Goal: Task Accomplishment & Management: Manage account settings

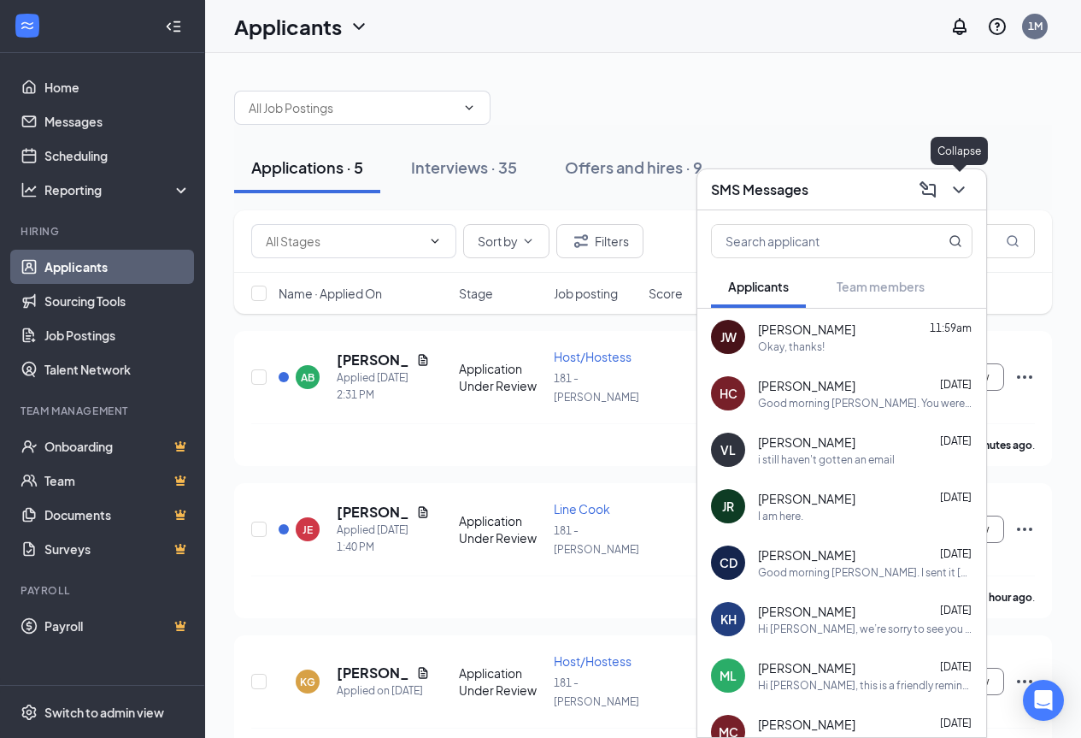
click at [968, 191] on icon "ChevronDown" at bounding box center [959, 190] width 21 height 21
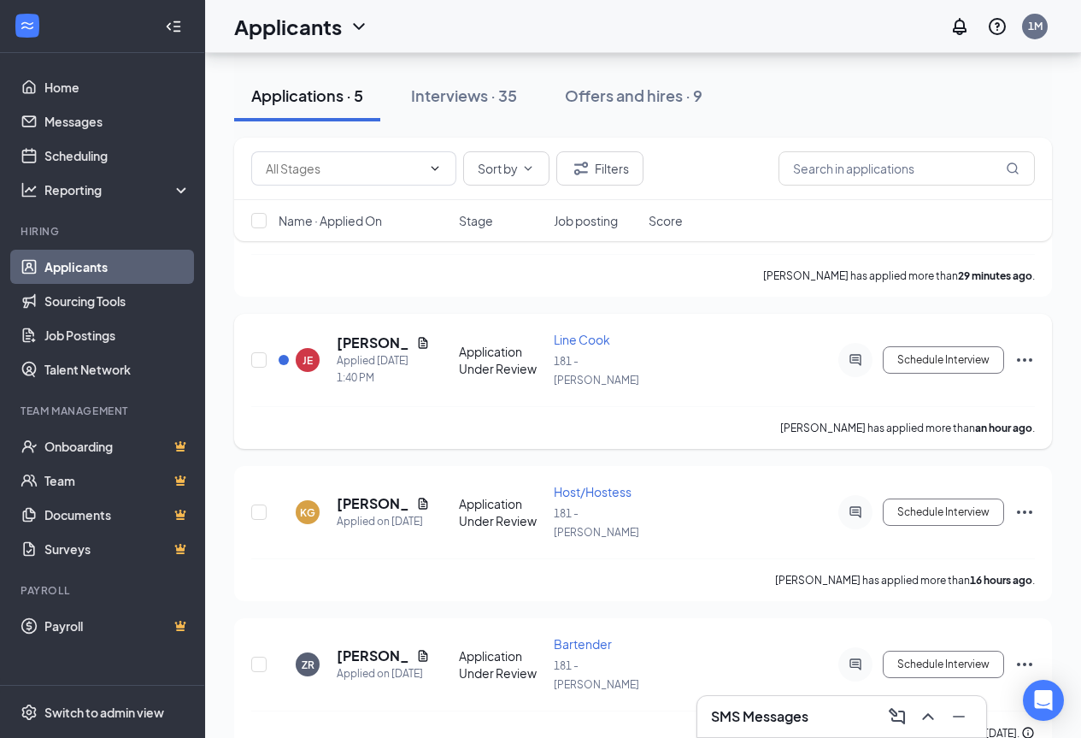
scroll to position [171, 0]
click at [919, 353] on button "Schedule Interview" at bounding box center [943, 357] width 121 height 27
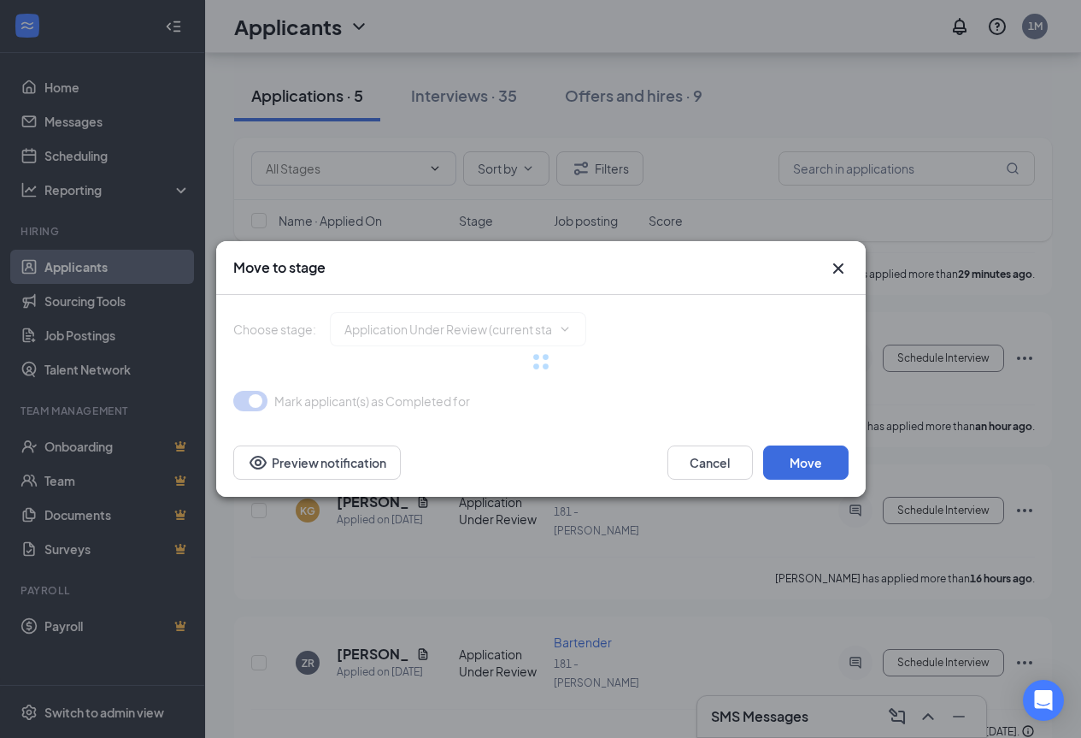
type input "Onsite Interview (next stage)"
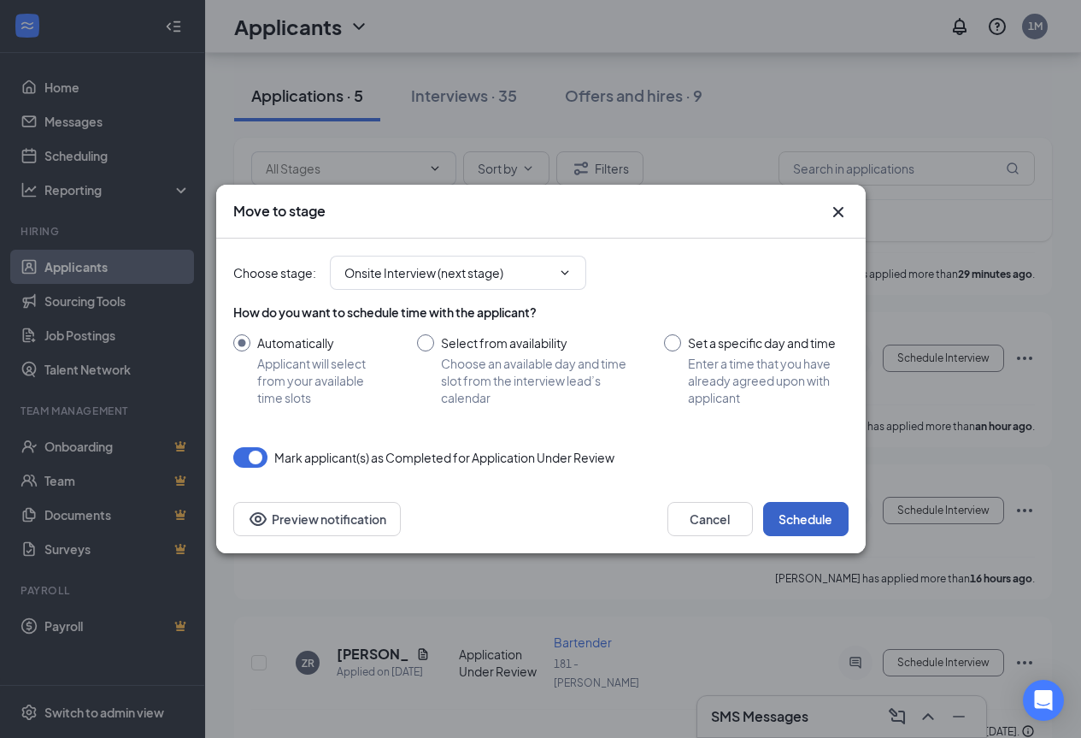
click at [798, 514] on button "Schedule" at bounding box center [805, 519] width 85 height 34
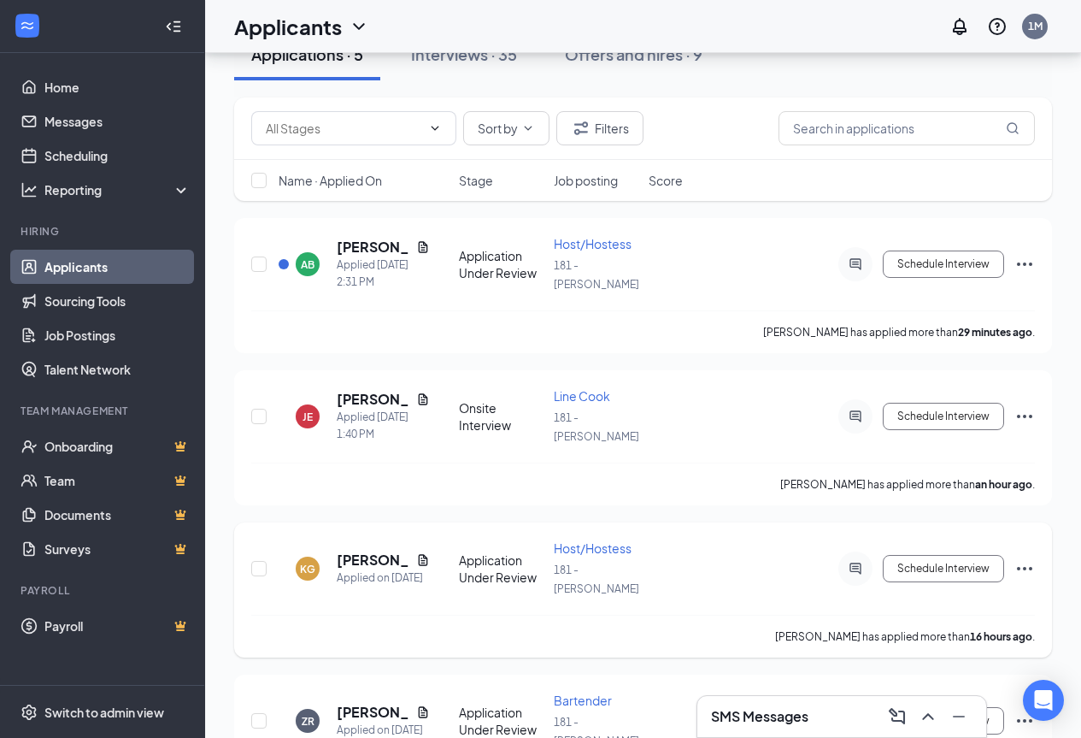
scroll to position [0, 0]
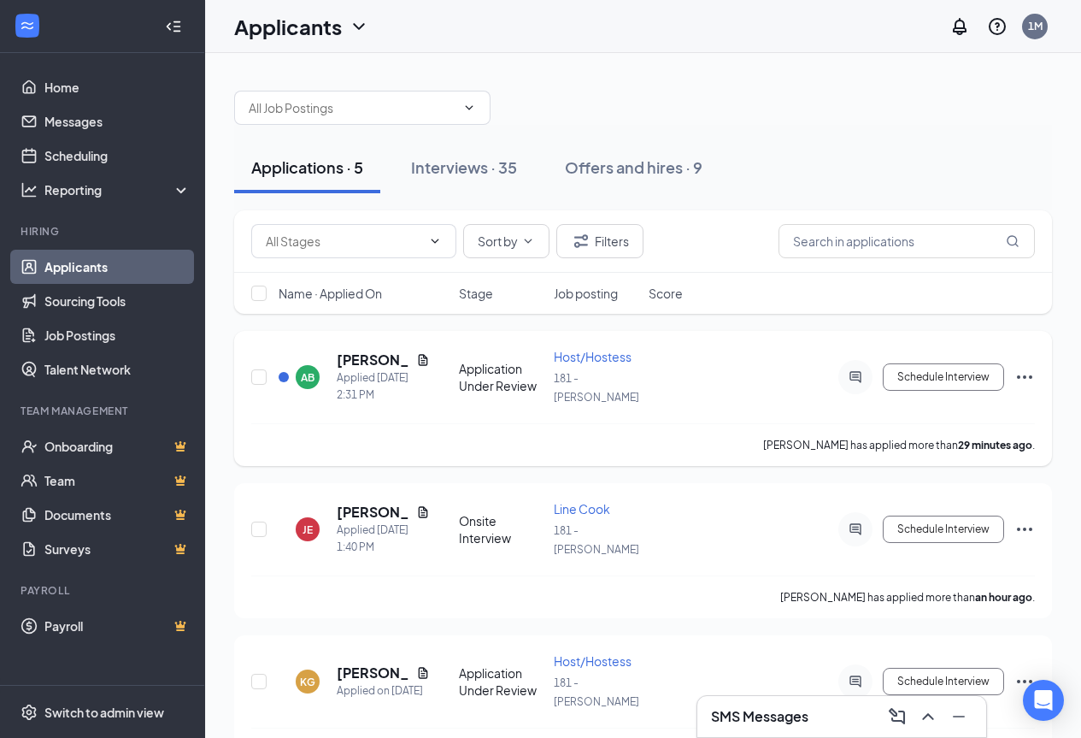
click at [1031, 376] on icon "Ellipses" at bounding box center [1024, 376] width 15 height 3
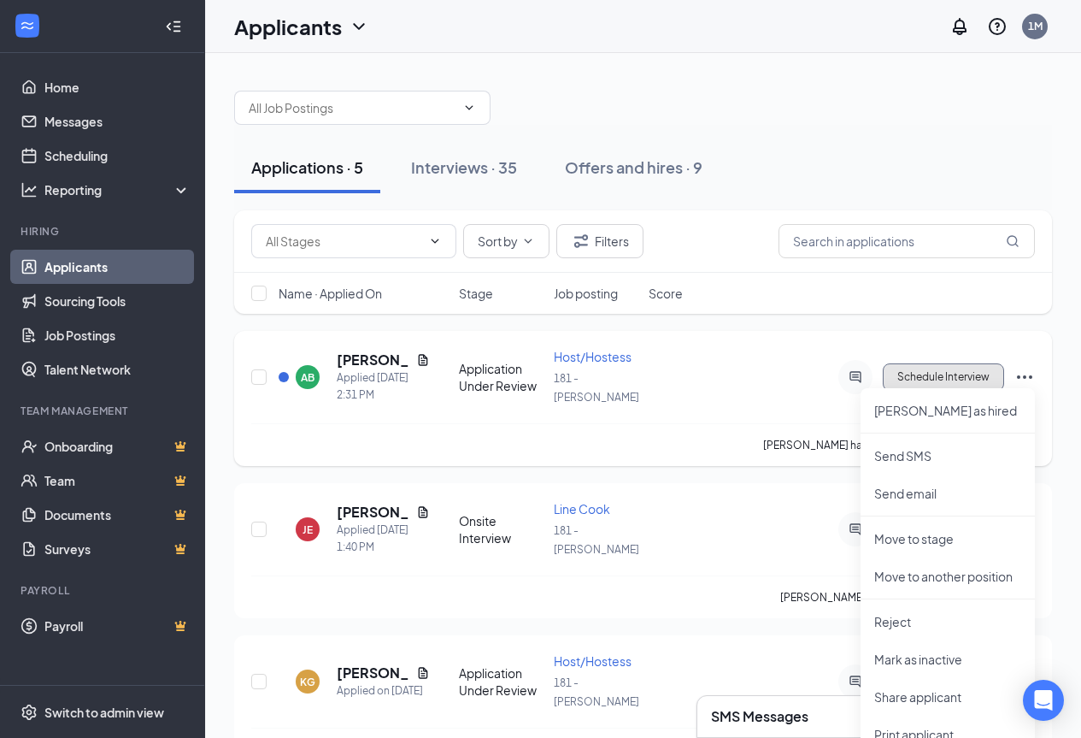
click at [936, 381] on button "Schedule Interview" at bounding box center [943, 376] width 121 height 27
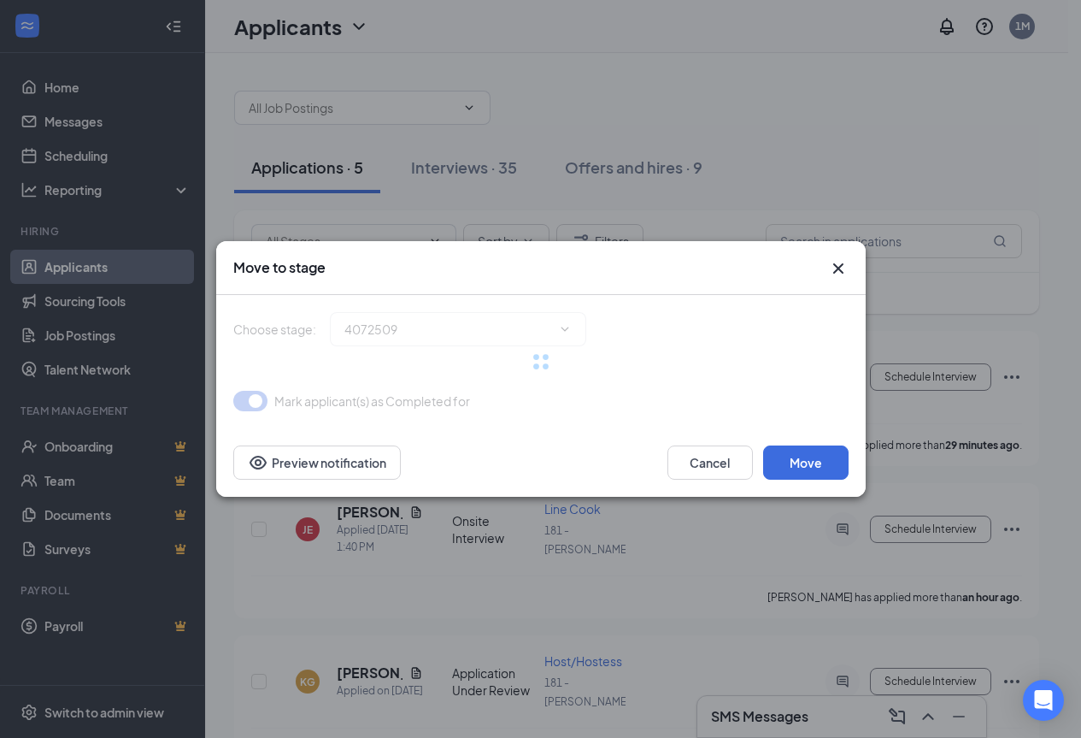
type input "Onsite Interview (next stage)"
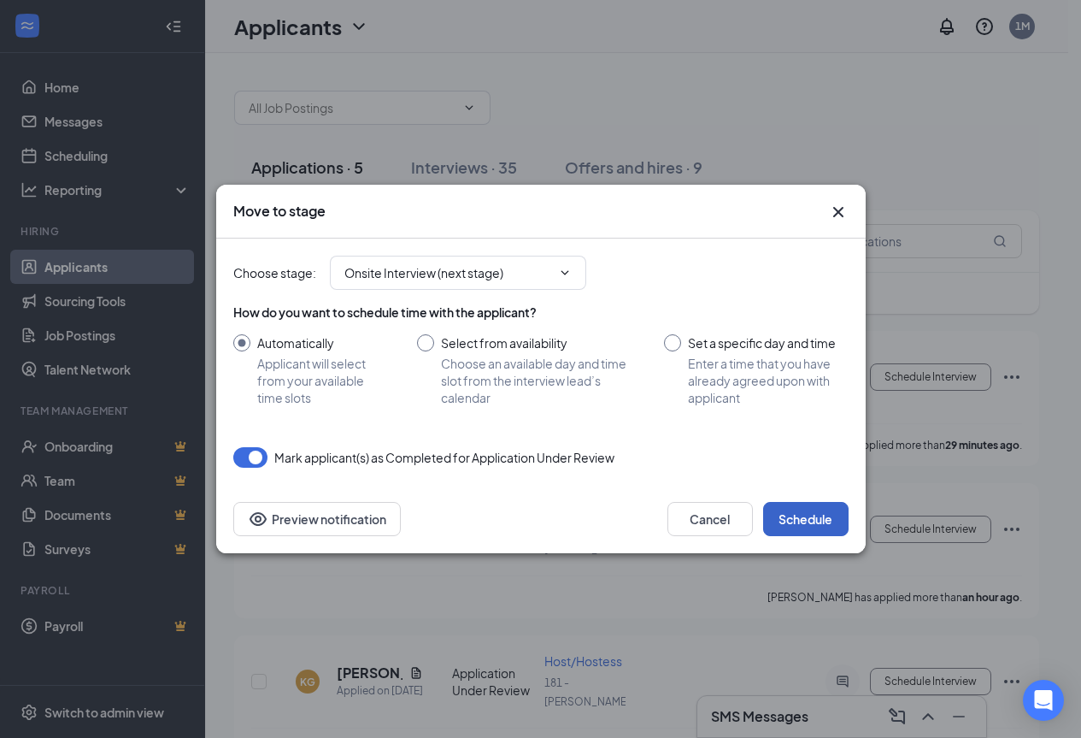
click at [804, 518] on button "Schedule" at bounding box center [805, 519] width 85 height 34
click at [842, 721] on div "Move to stage Choose stage : Onsite Interview (next stage) How do you want to s…" at bounding box center [540, 369] width 1081 height 738
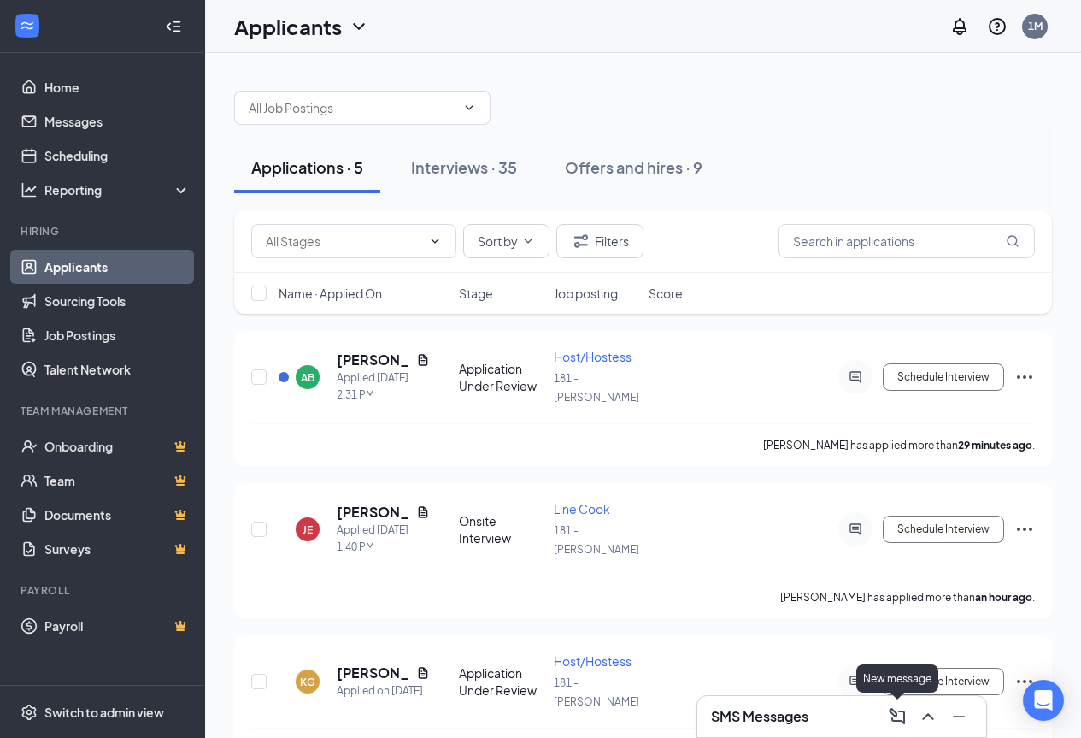
click at [892, 716] on icon "ComposeMessage" at bounding box center [897, 716] width 21 height 21
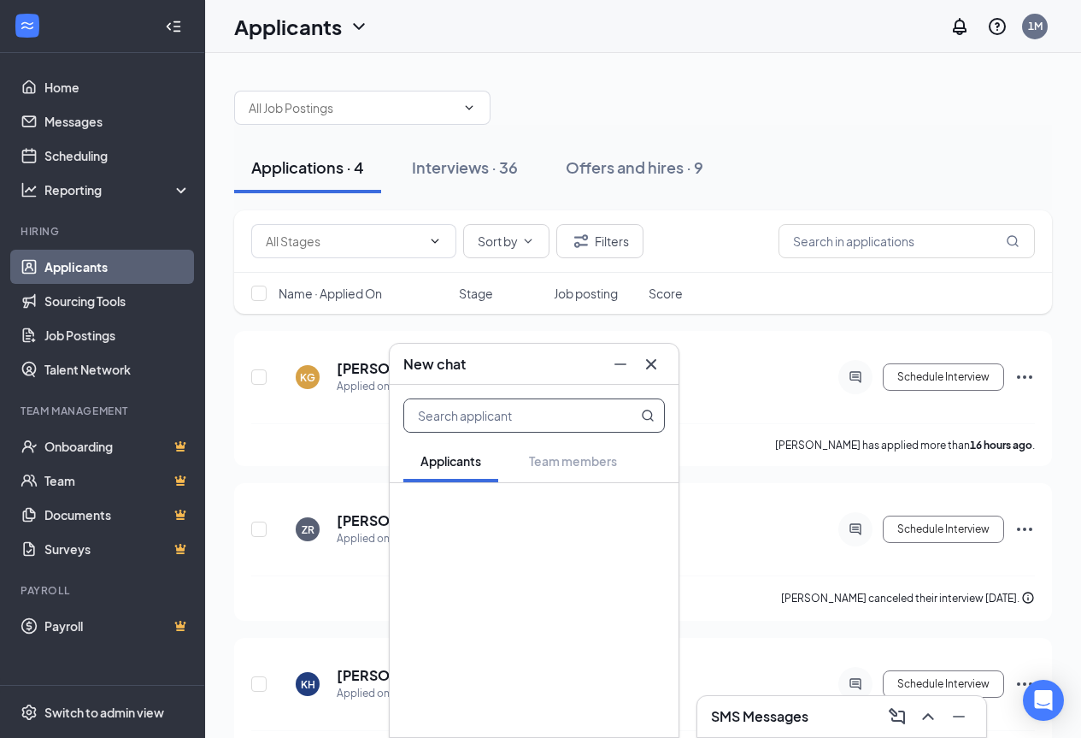
click at [457, 419] on input "text" at bounding box center [505, 415] width 203 height 32
type input "[PERSON_NAME]"
click at [441, 518] on div "Applicant" at bounding box center [535, 521] width 199 height 15
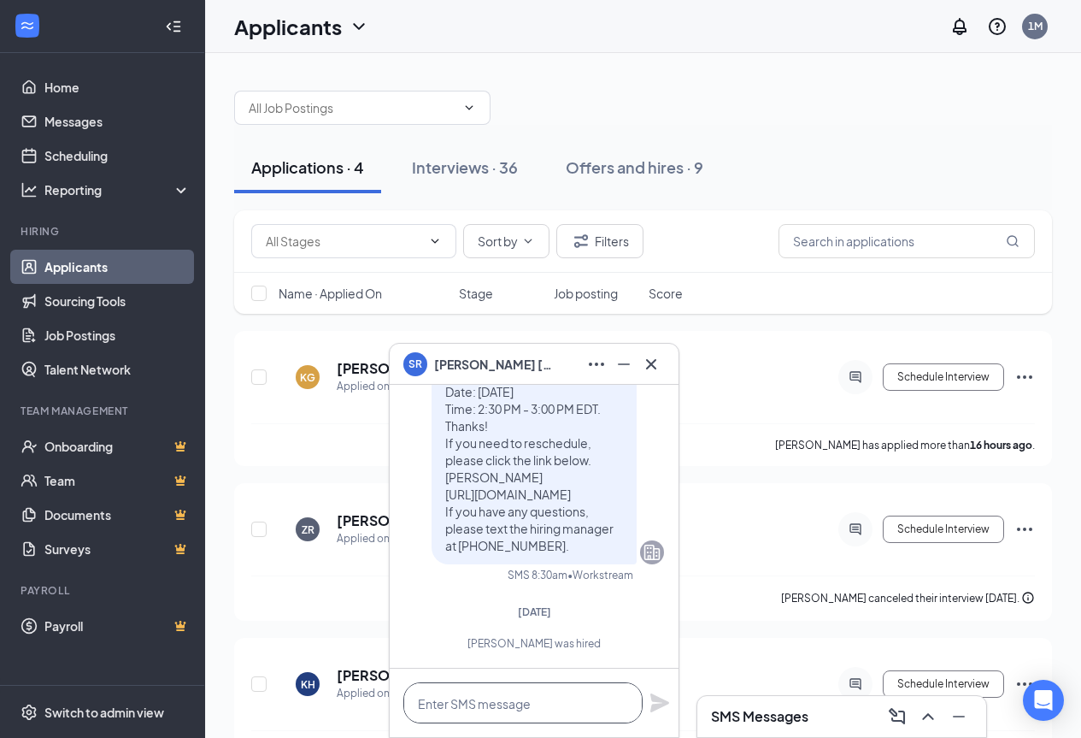
click at [439, 706] on textarea at bounding box center [522, 702] width 239 height 41
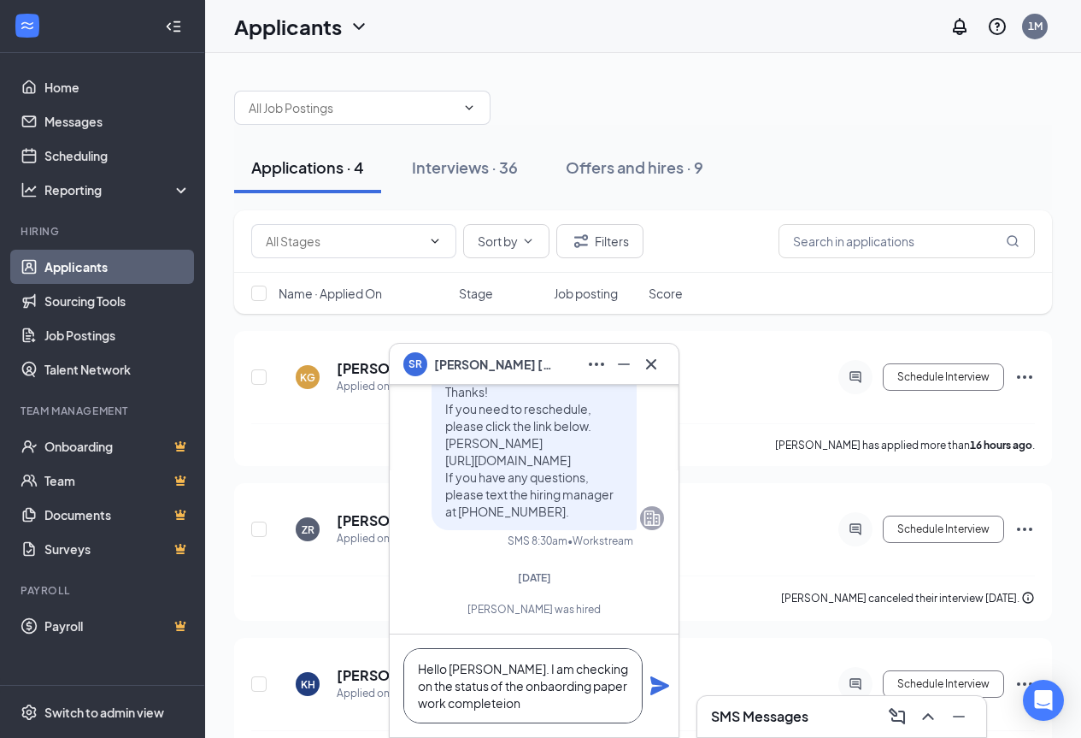
click at [531, 687] on textarea "Hello [PERSON_NAME]. I am checking on the status of the onbaording paper work c…" at bounding box center [522, 685] width 239 height 75
click at [527, 690] on textarea "Hello [PERSON_NAME]. I am checking on the status of the onbaording paper work c…" at bounding box center [522, 685] width 239 height 75
click at [502, 712] on textarea "Hello [PERSON_NAME]. I am checking on the status of the onboarding paper work c…" at bounding box center [522, 685] width 239 height 75
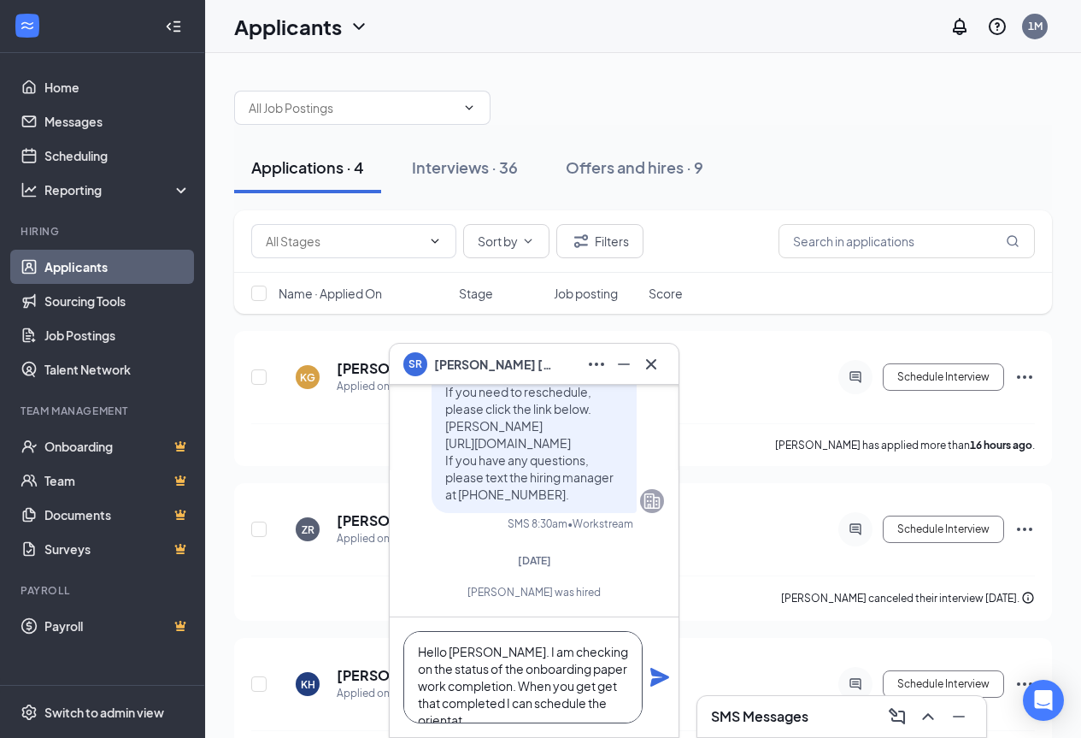
scroll to position [18, 0]
type textarea "Hello [PERSON_NAME]. I am checking on the status of the onboarding paper work c…"
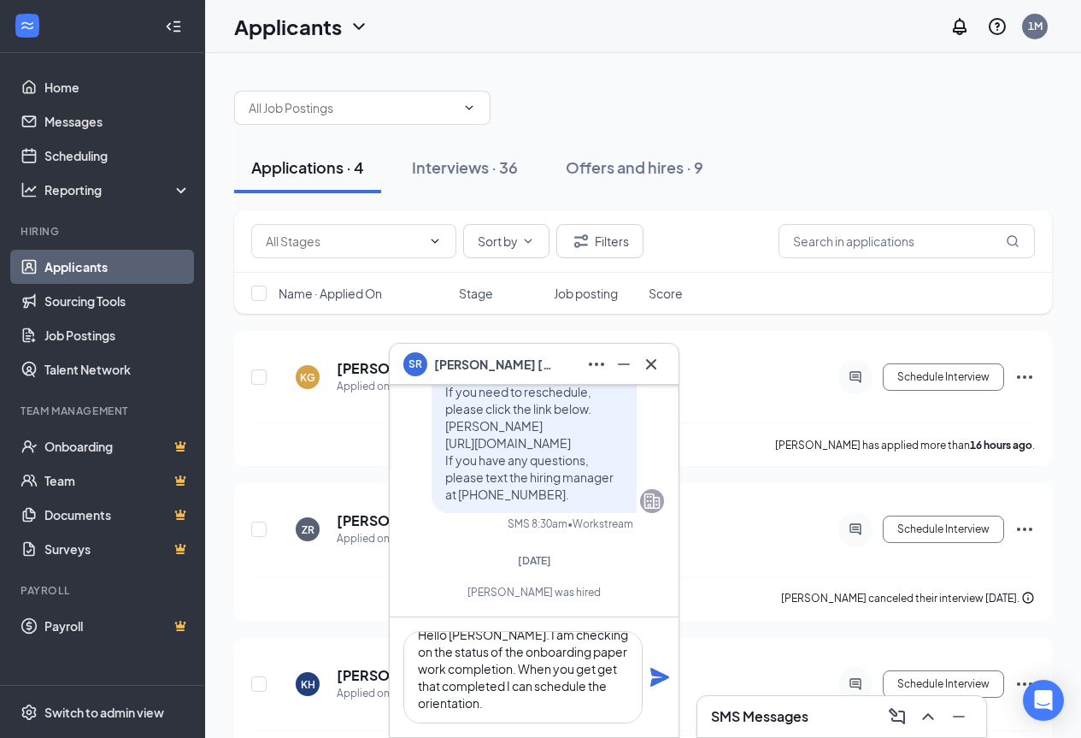
click at [662, 681] on icon "Plane" at bounding box center [660, 677] width 21 height 21
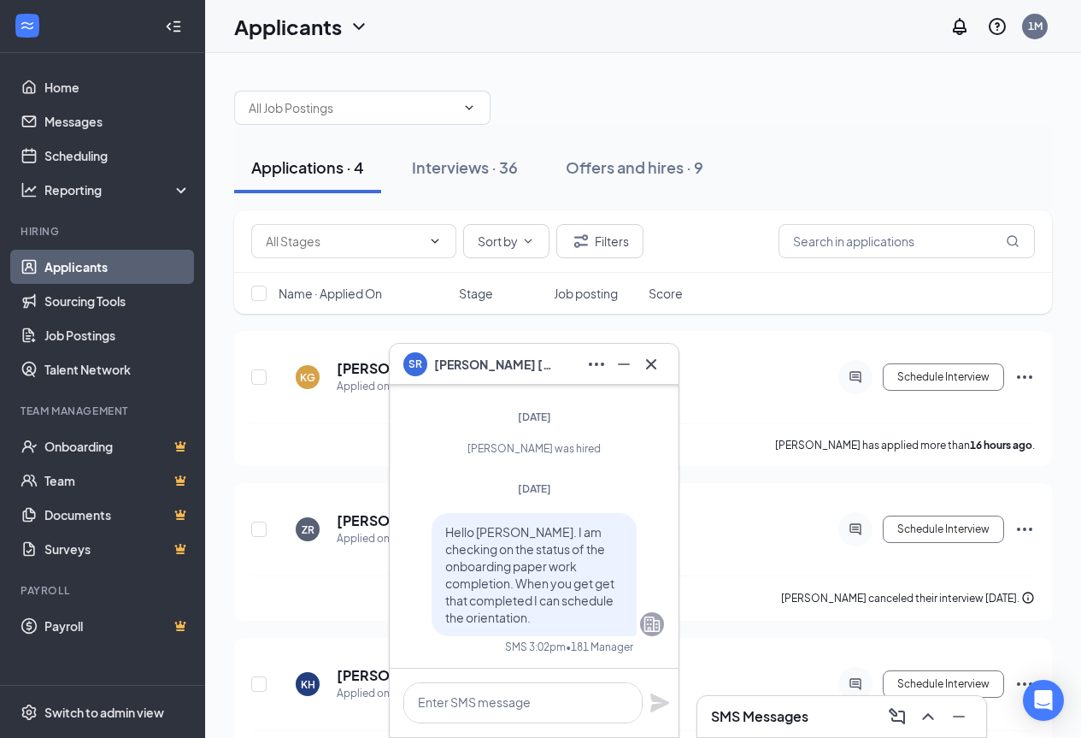
scroll to position [0, 0]
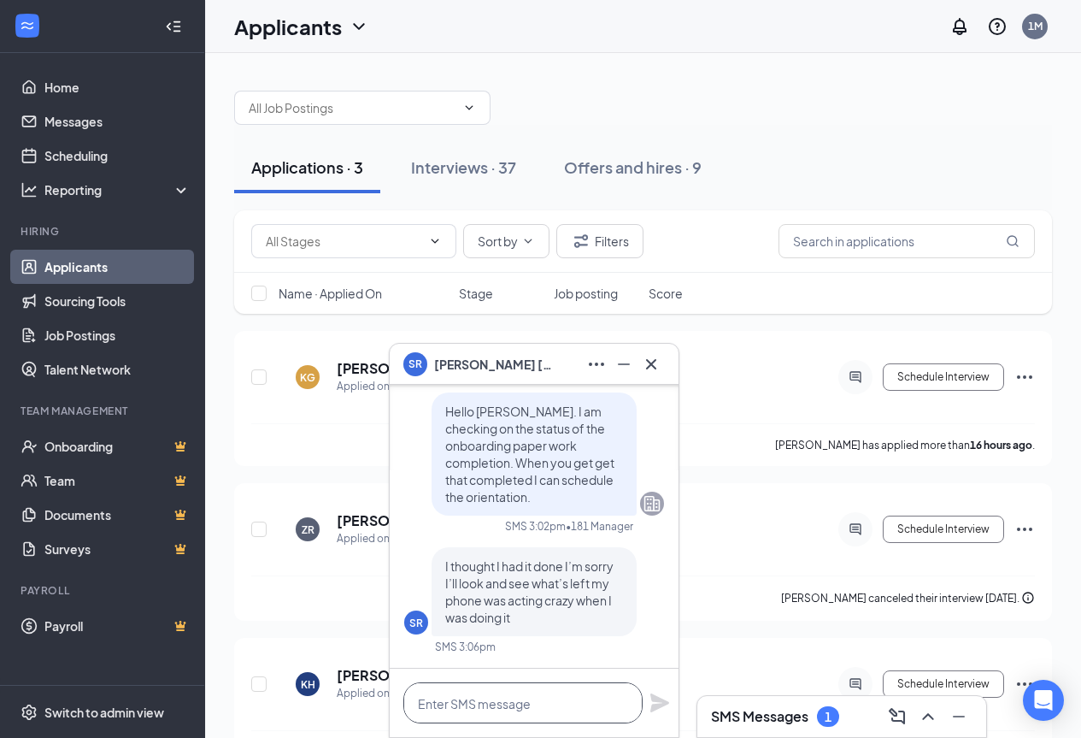
click at [480, 710] on textarea at bounding box center [522, 702] width 239 height 41
type textarea "o"
type textarea "O"
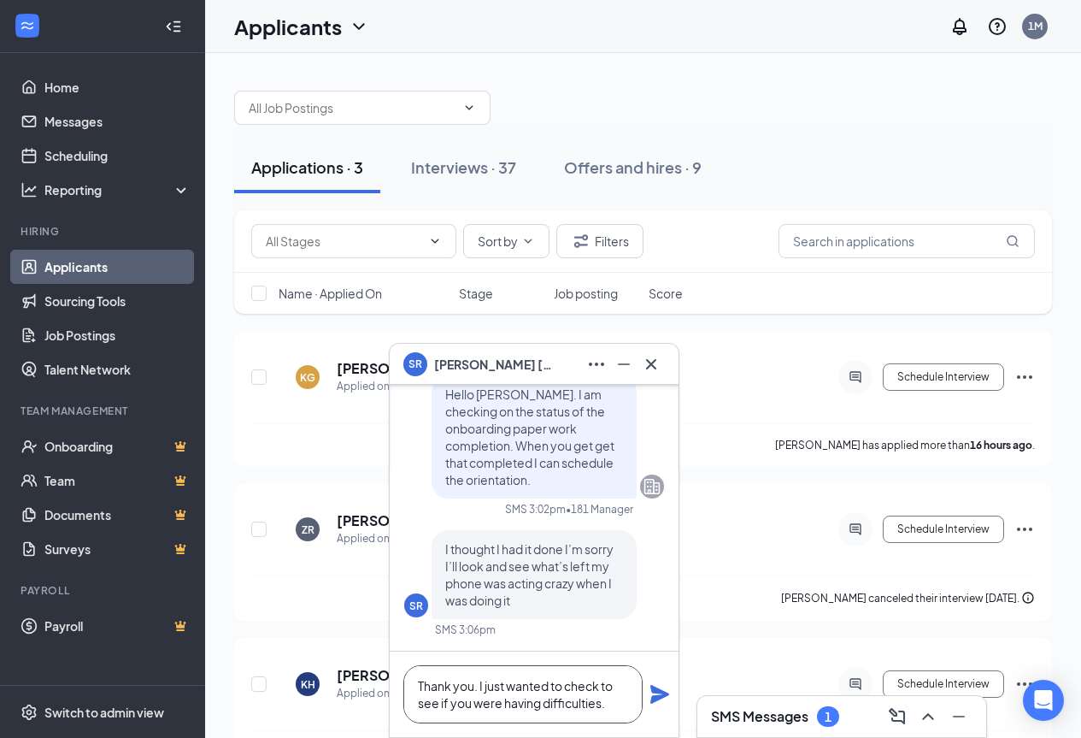
type textarea "Thank you. I just wanted to check to see if you were having difficulties."
click at [662, 692] on icon "Plane" at bounding box center [660, 694] width 19 height 19
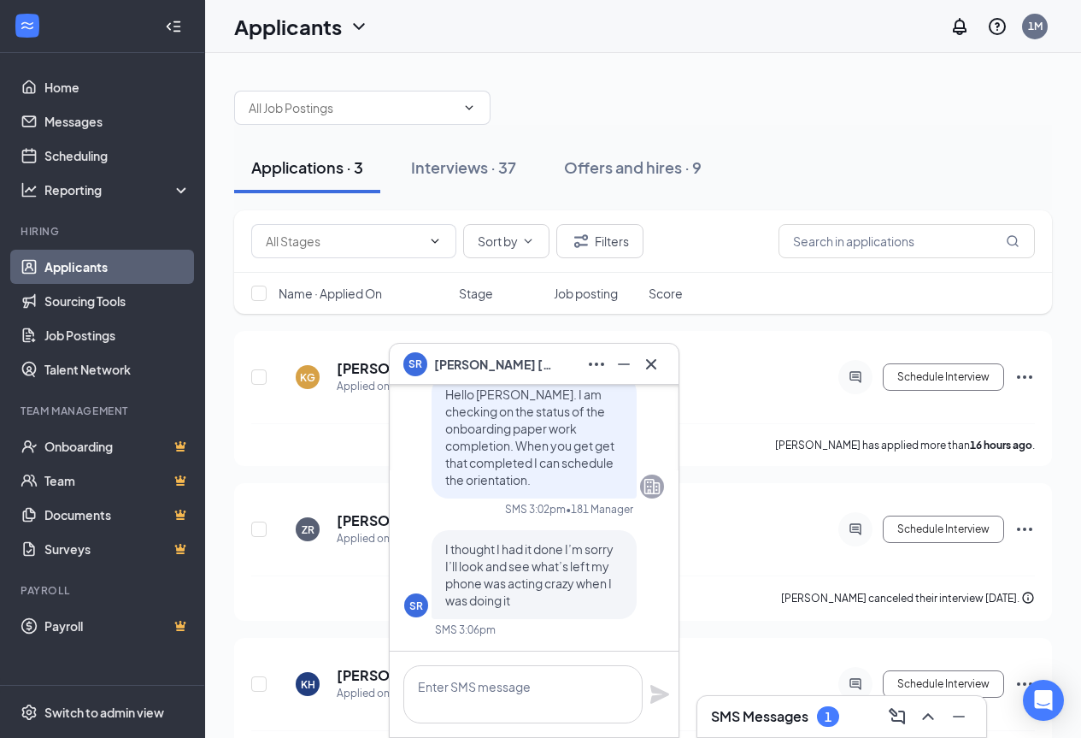
scroll to position [0, 0]
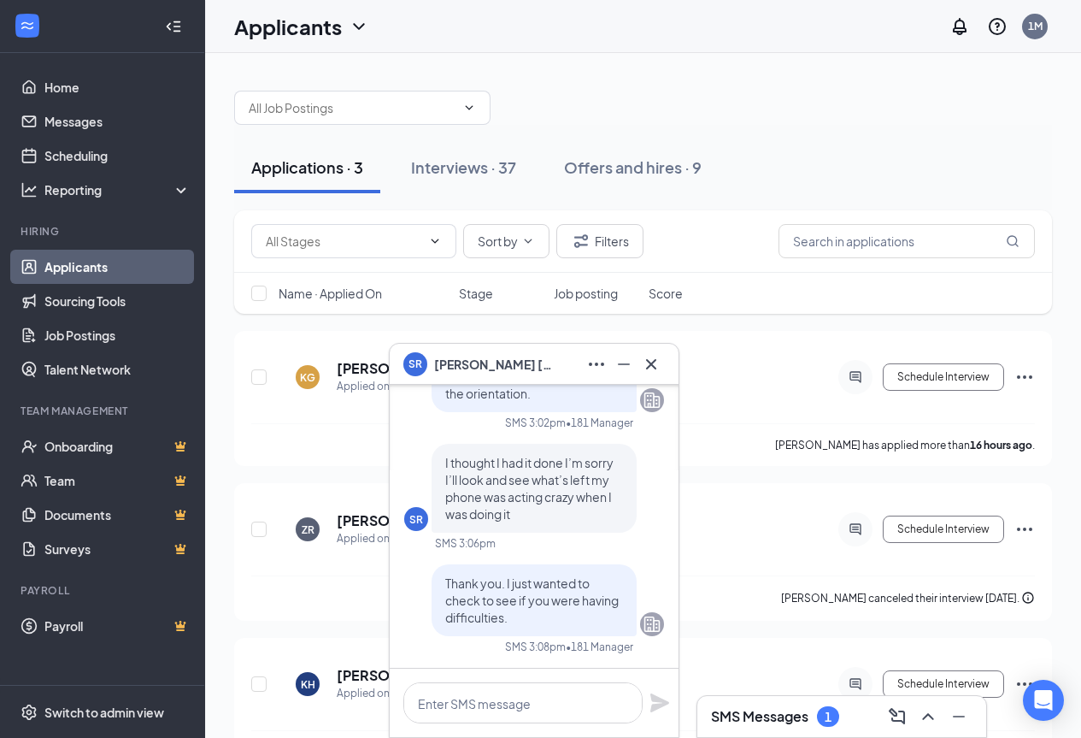
click at [761, 720] on h3 "SMS Messages" at bounding box center [759, 716] width 97 height 19
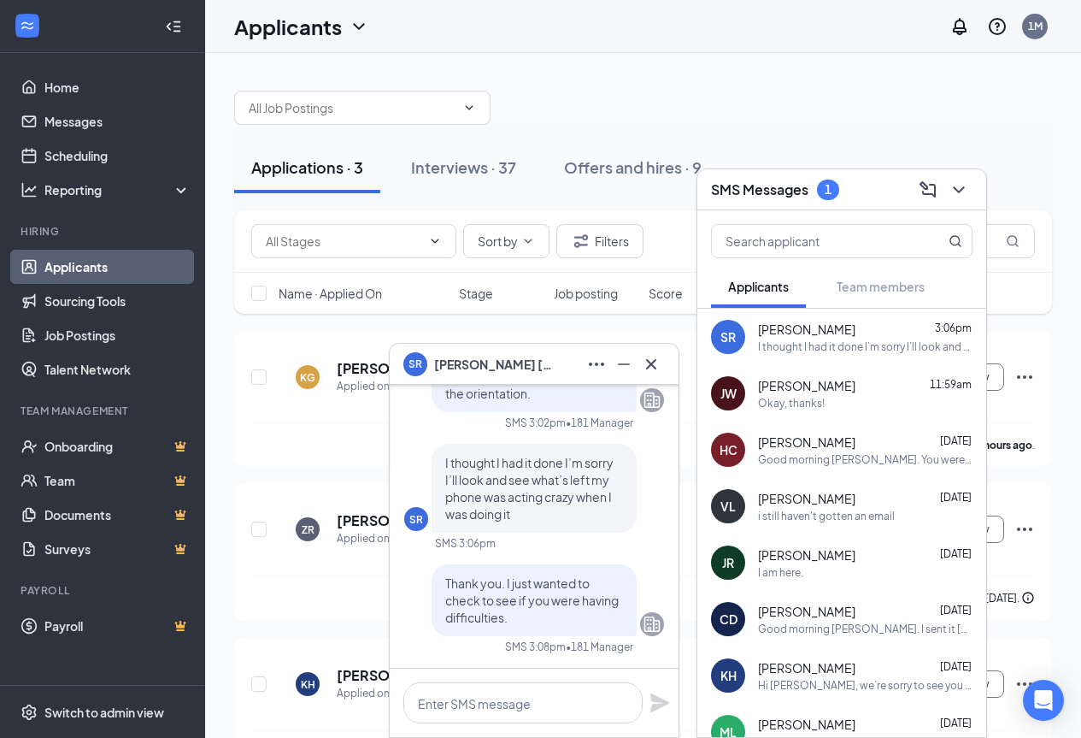
click at [786, 190] on h3 "SMS Messages" at bounding box center [759, 189] width 97 height 19
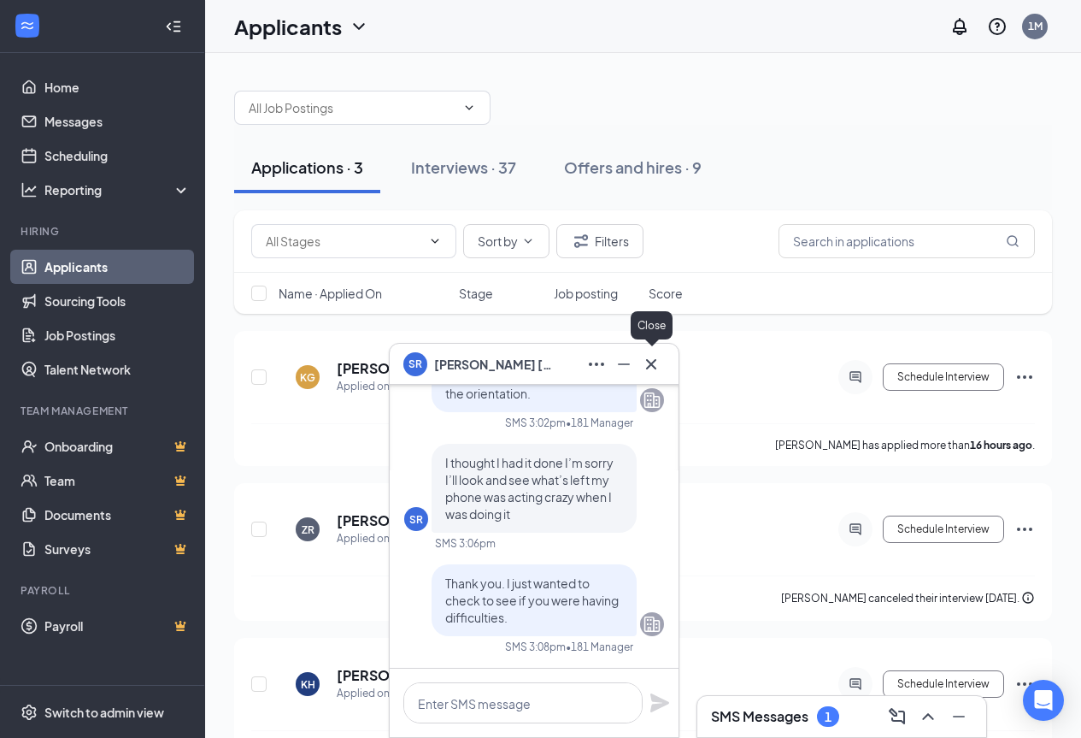
click at [652, 364] on icon "Cross" at bounding box center [651, 363] width 10 height 10
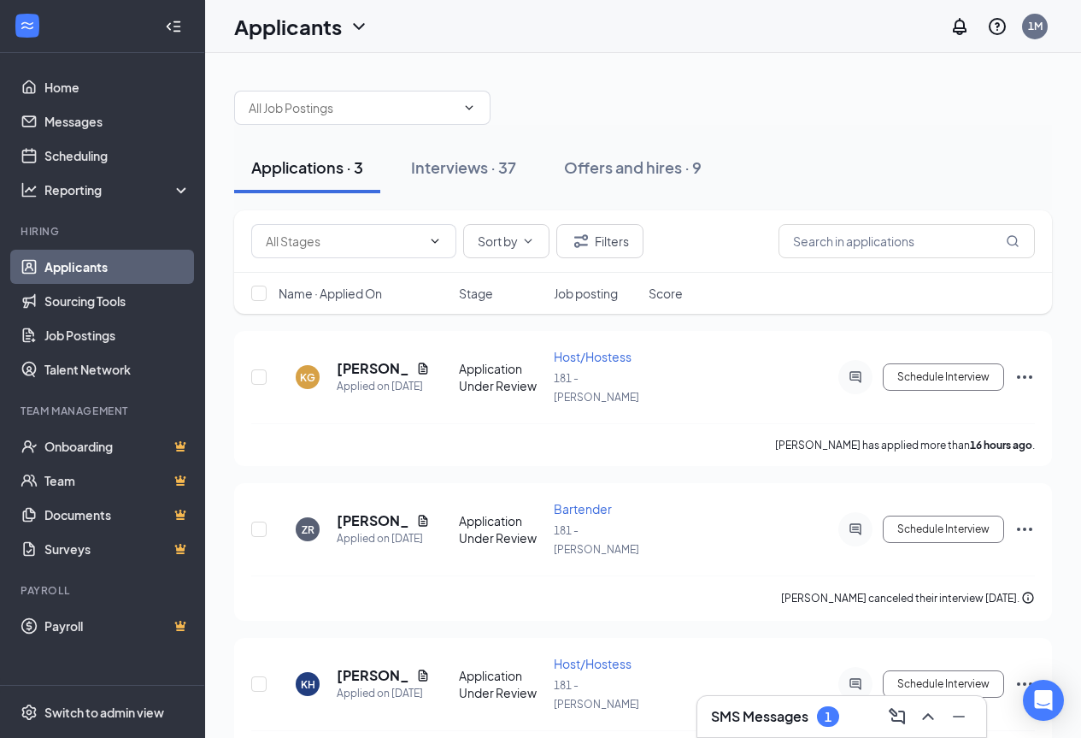
scroll to position [2, 0]
click at [968, 369] on button "Schedule Interview" at bounding box center [943, 375] width 121 height 27
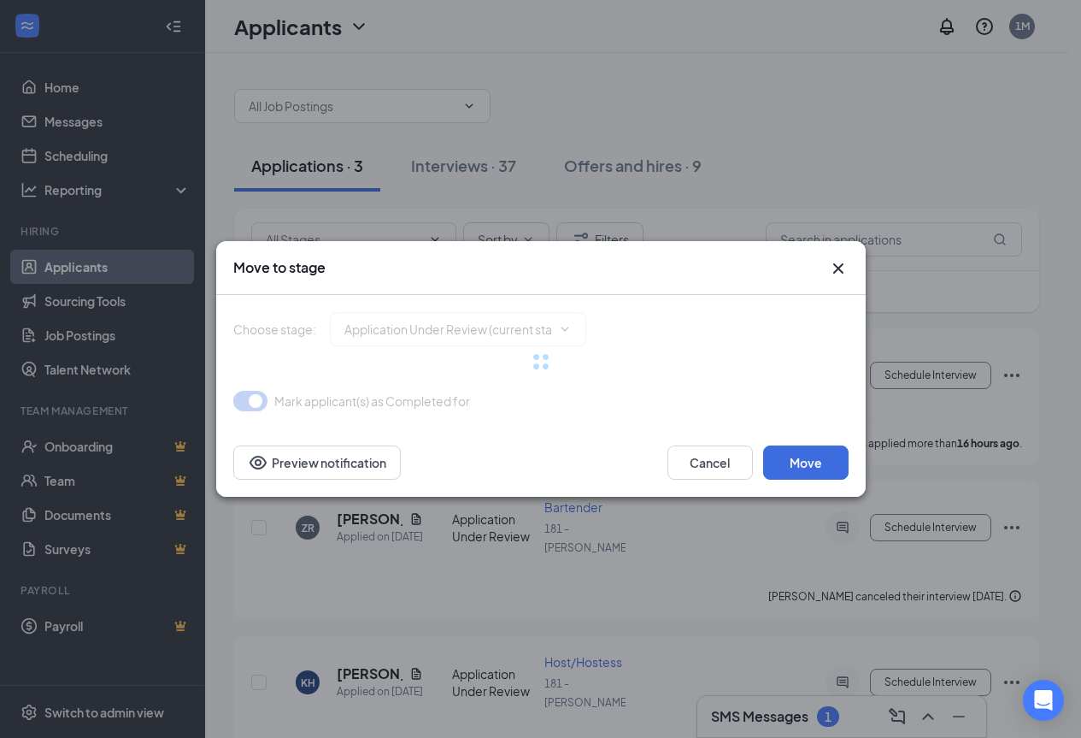
type input "Onsite Interview (next stage)"
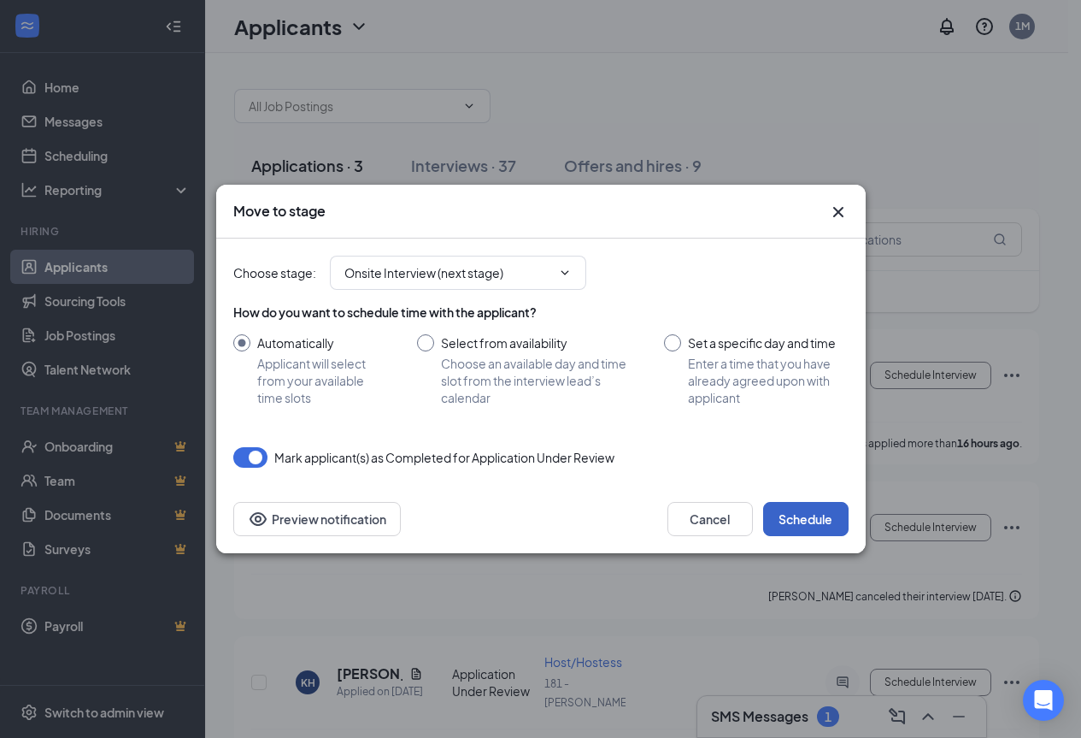
click at [804, 518] on button "Schedule" at bounding box center [805, 519] width 85 height 34
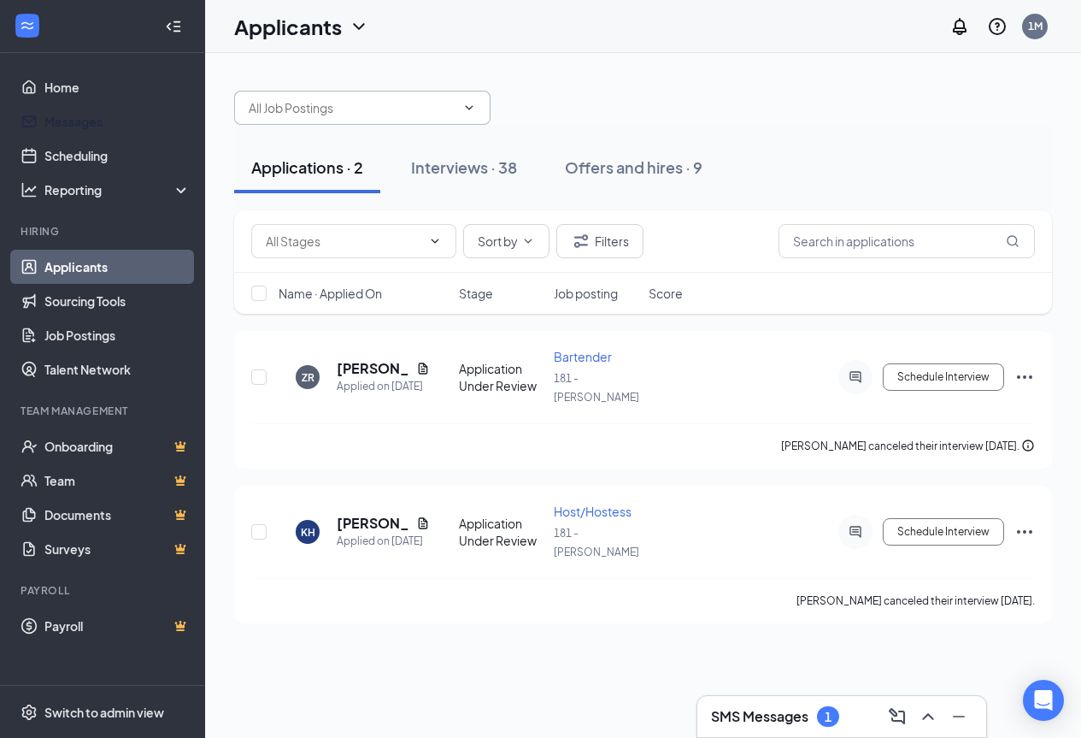
scroll to position [0, 0]
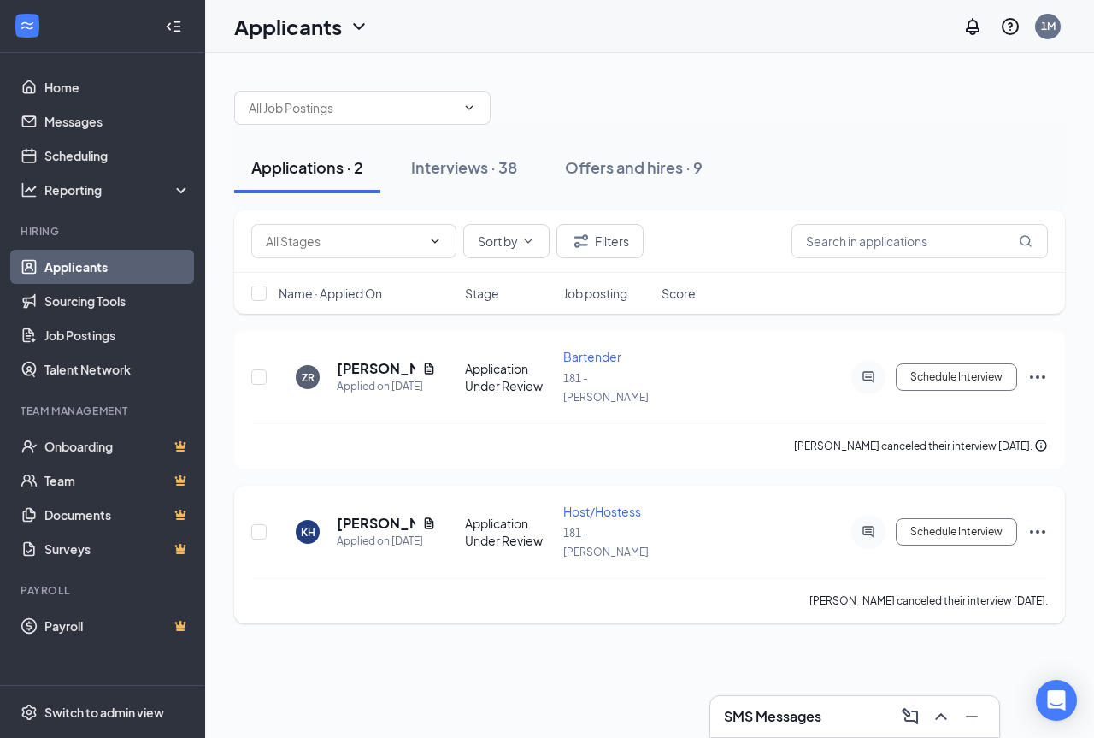
click at [1041, 518] on div "Schedule Interview" at bounding box center [894, 532] width 308 height 34
click at [1040, 521] on icon "Ellipses" at bounding box center [1037, 531] width 21 height 21
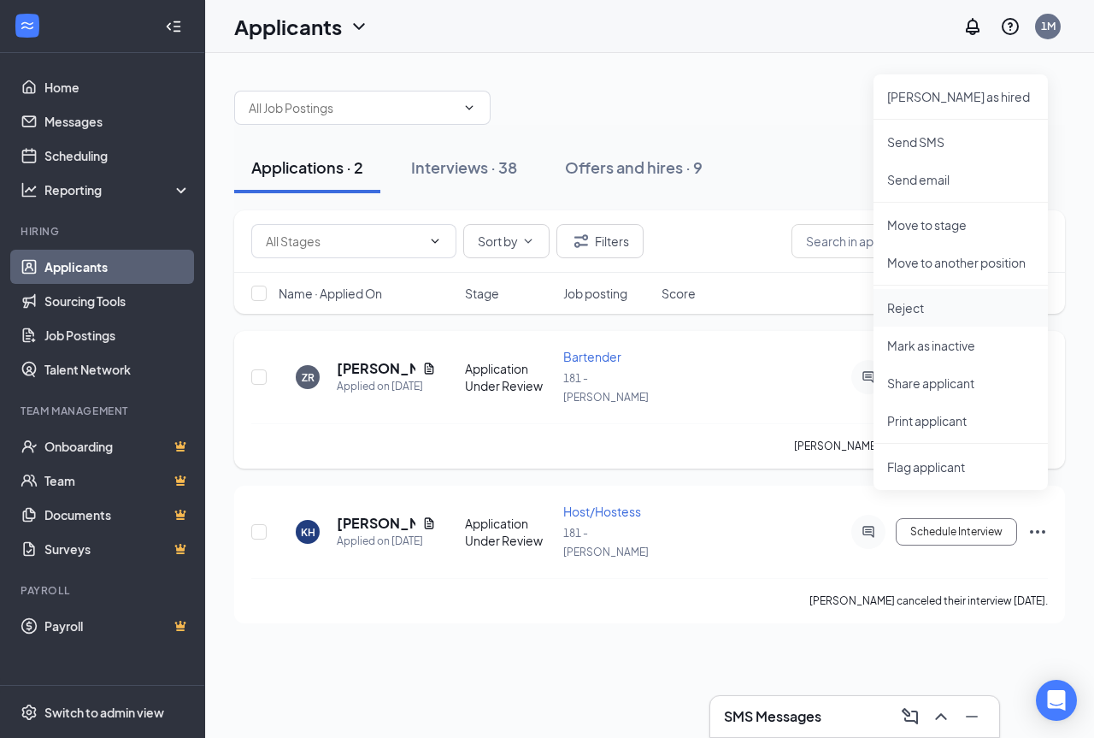
click at [916, 317] on li "Reject" at bounding box center [961, 308] width 174 height 38
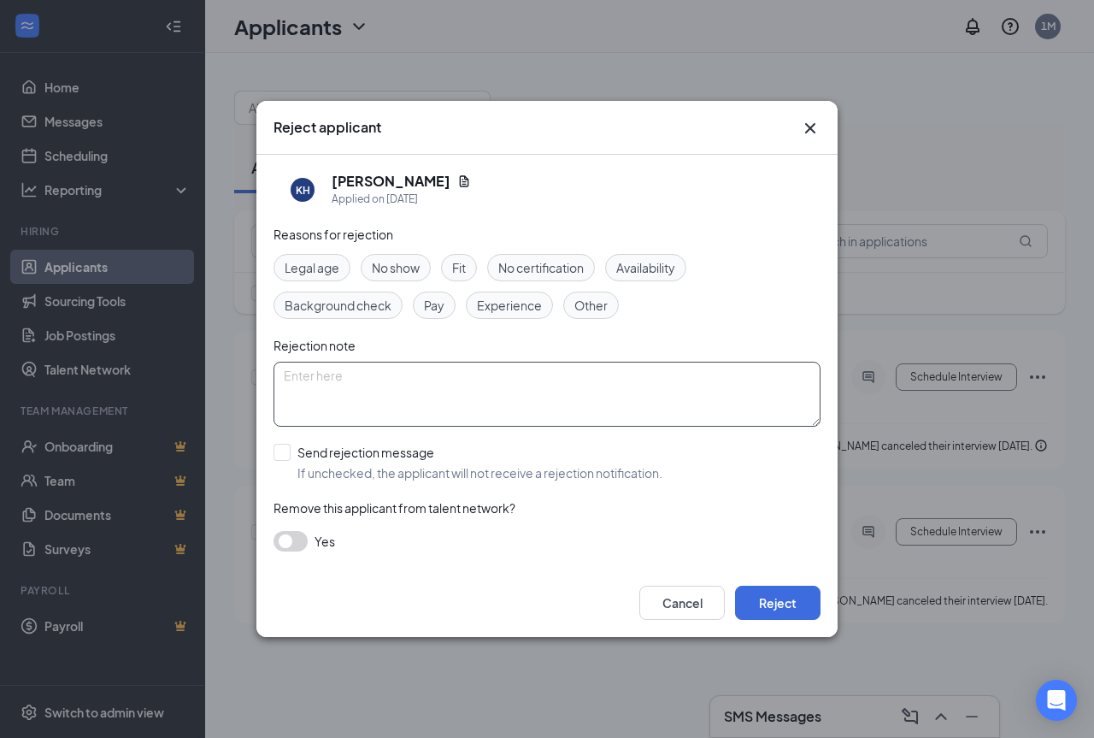
click at [426, 379] on textarea at bounding box center [547, 394] width 547 height 65
click at [582, 312] on span "Other" at bounding box center [590, 305] width 33 height 19
click at [764, 610] on button "Reject" at bounding box center [777, 603] width 85 height 34
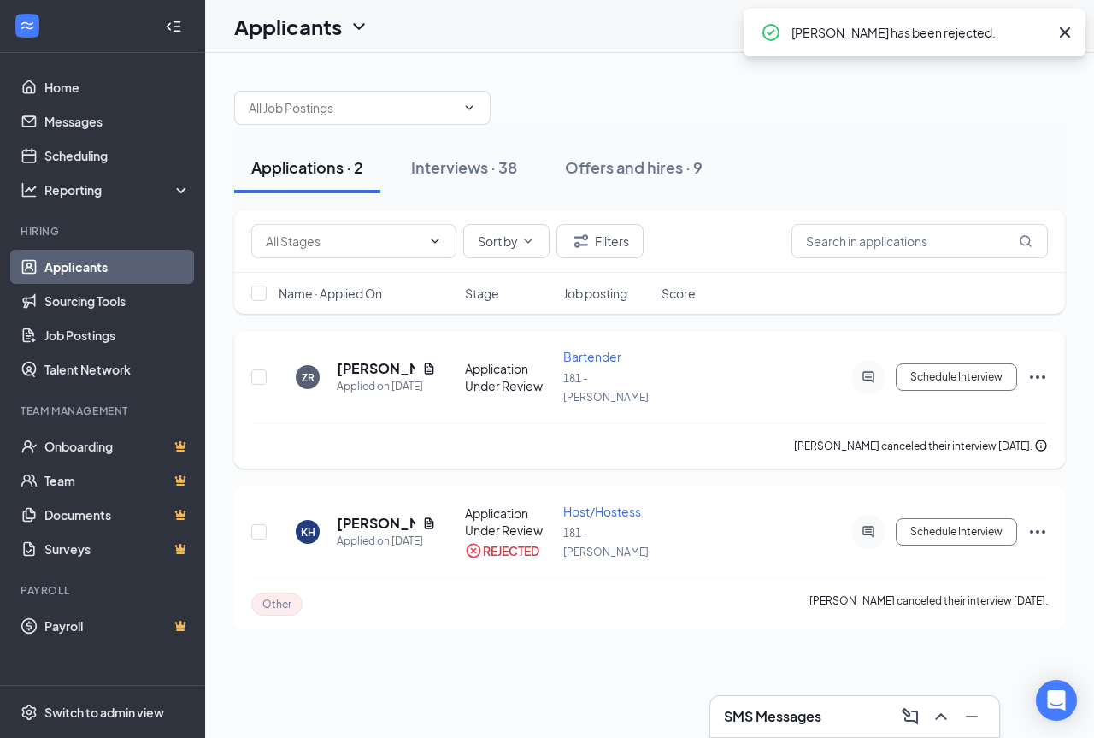
click at [1039, 367] on icon "Ellipses" at bounding box center [1037, 377] width 21 height 21
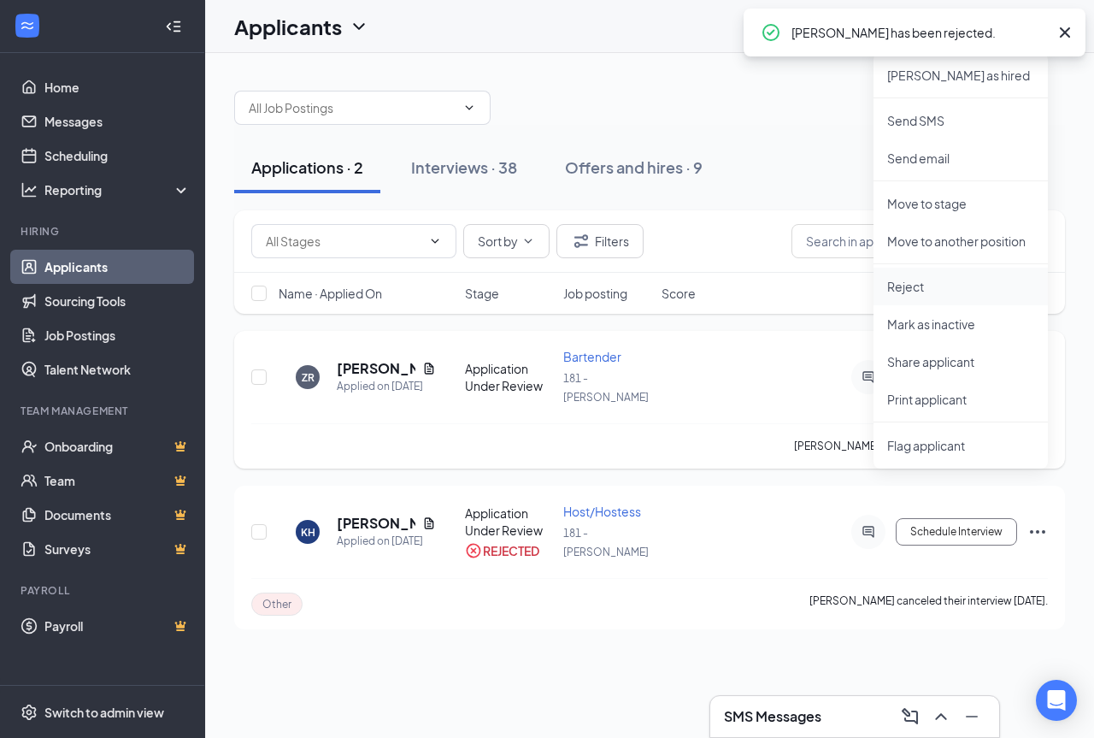
click at [909, 295] on li "Reject" at bounding box center [961, 287] width 174 height 38
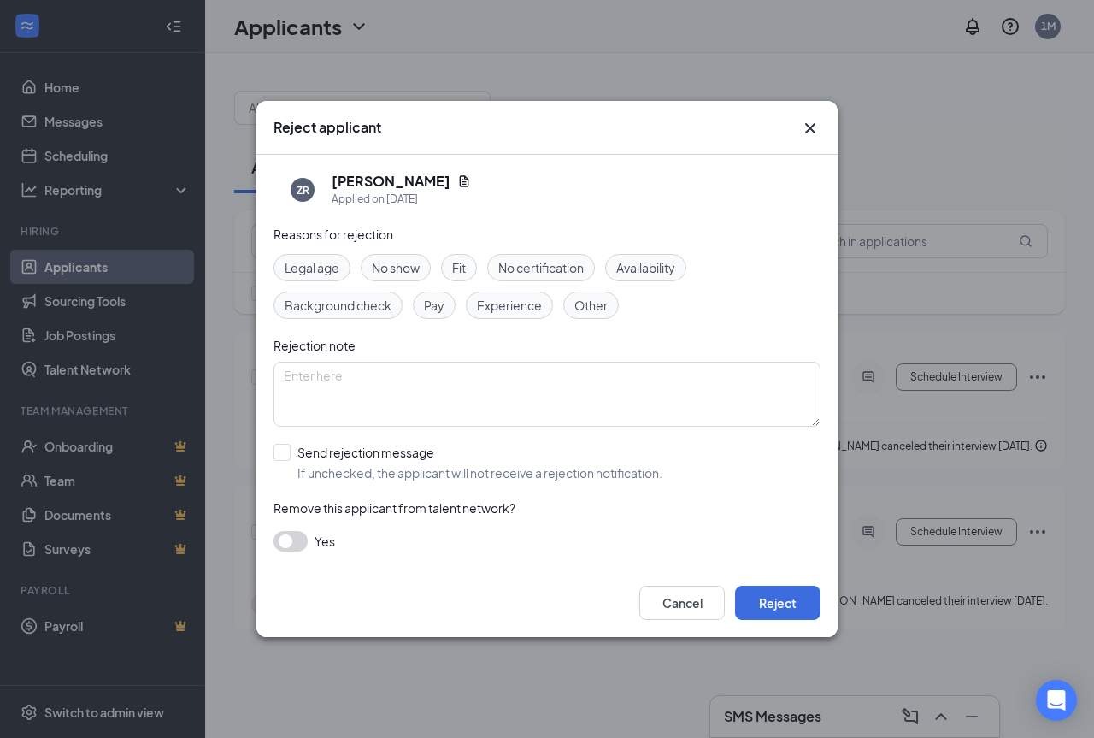
click at [818, 124] on icon "Cross" at bounding box center [810, 128] width 21 height 21
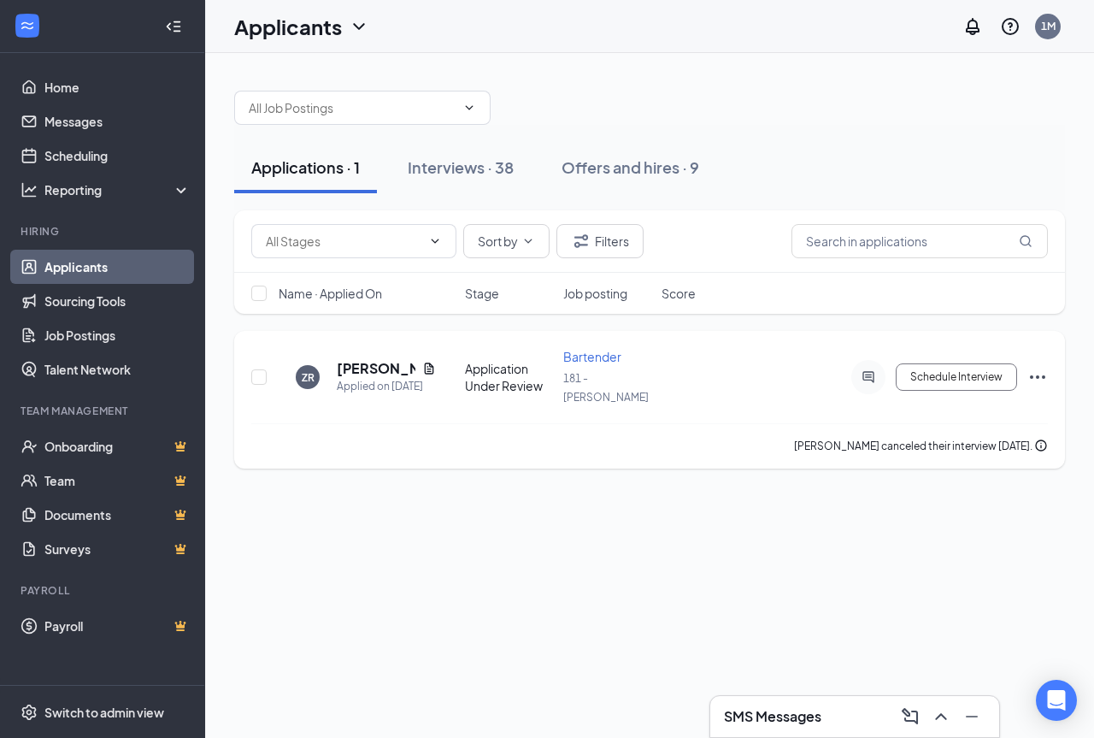
click at [1034, 367] on icon "Ellipses" at bounding box center [1037, 377] width 21 height 21
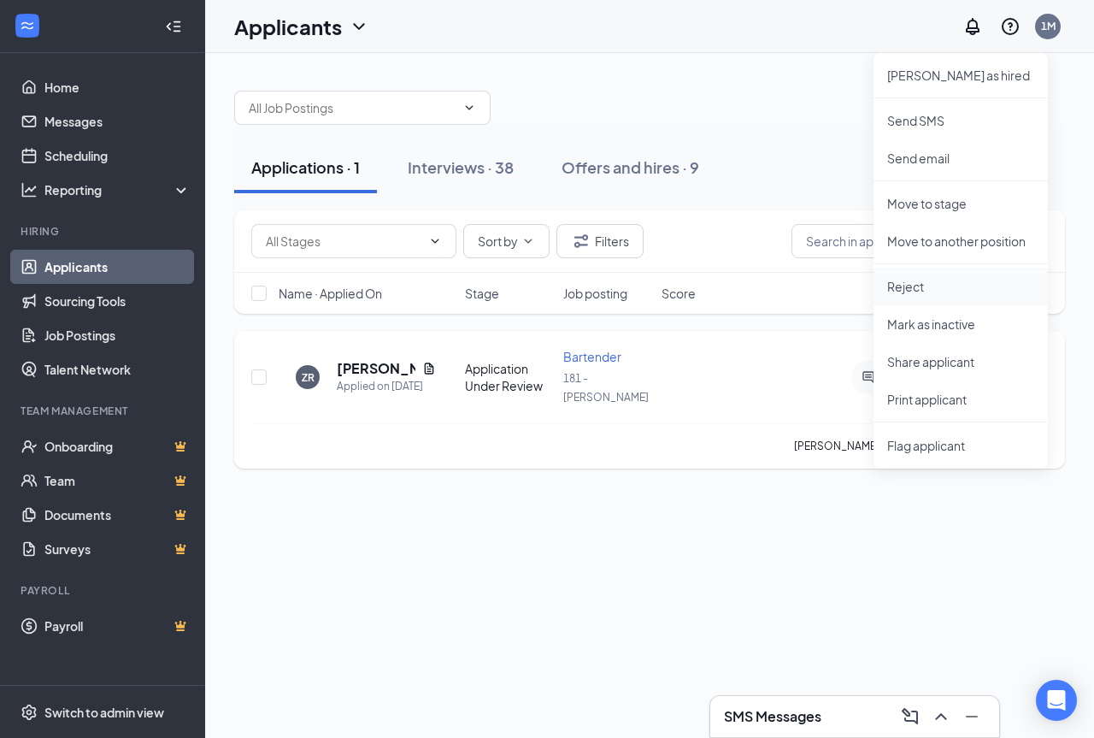
click at [926, 277] on li "Reject" at bounding box center [961, 287] width 174 height 38
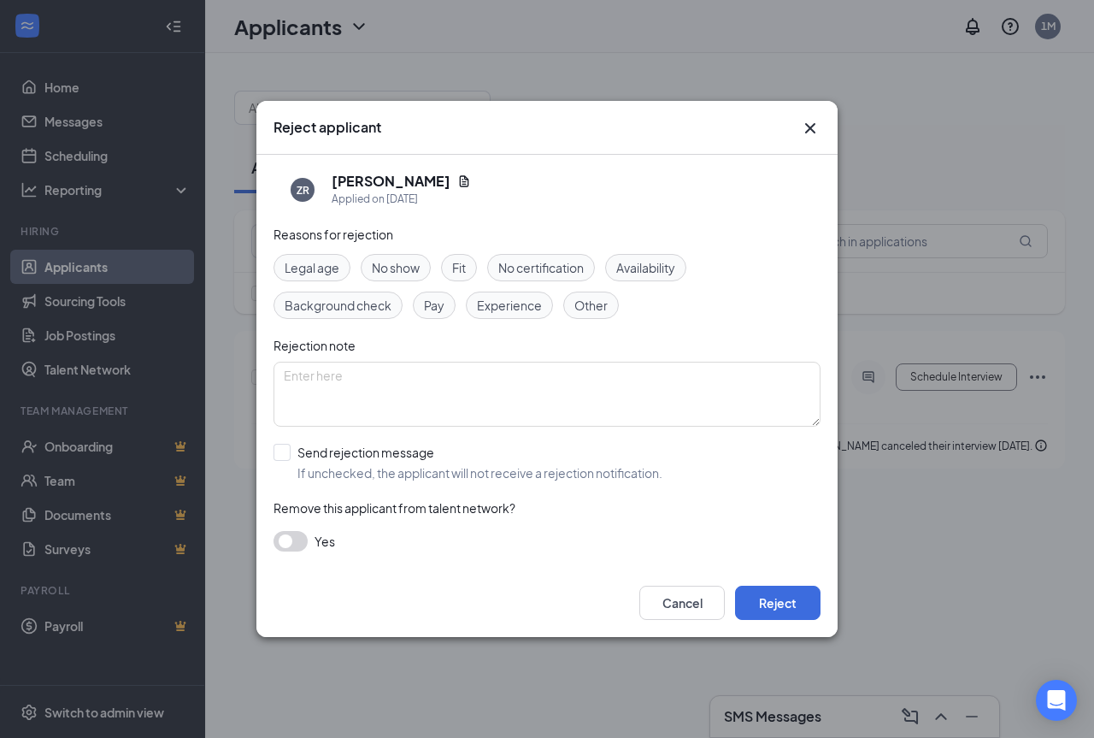
click at [596, 302] on span "Other" at bounding box center [590, 305] width 33 height 19
click at [779, 606] on button "Reject" at bounding box center [777, 603] width 85 height 34
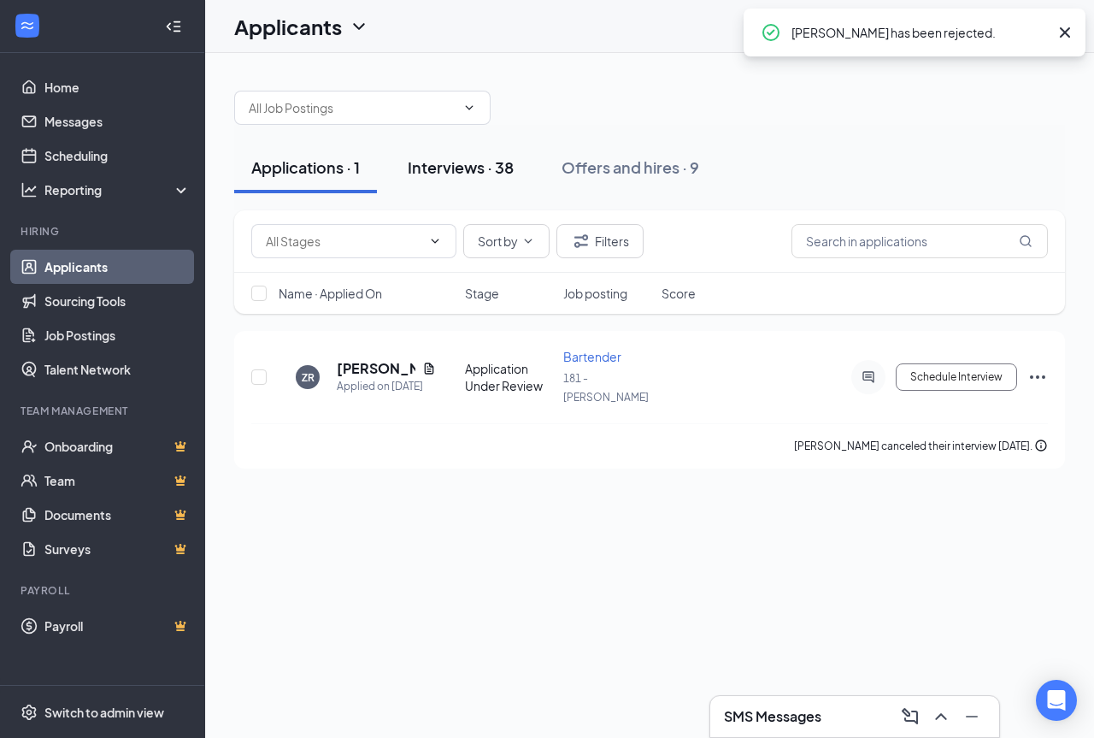
click at [469, 165] on div "Interviews · 38" at bounding box center [461, 166] width 106 height 21
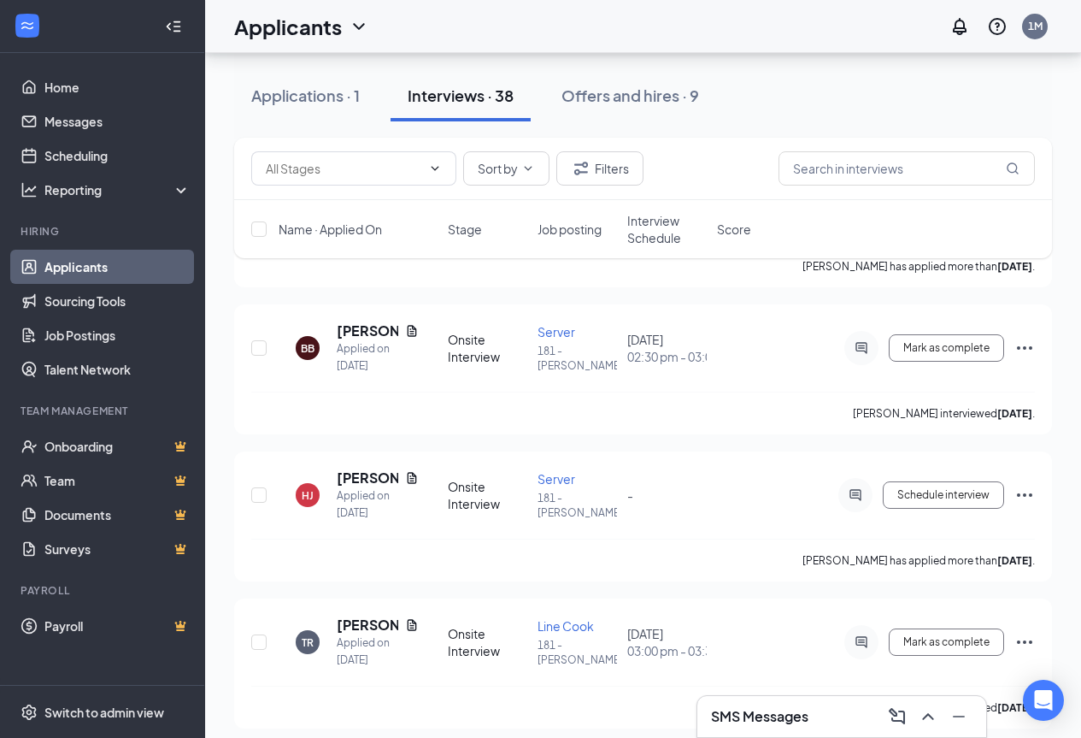
scroll to position [2137, 0]
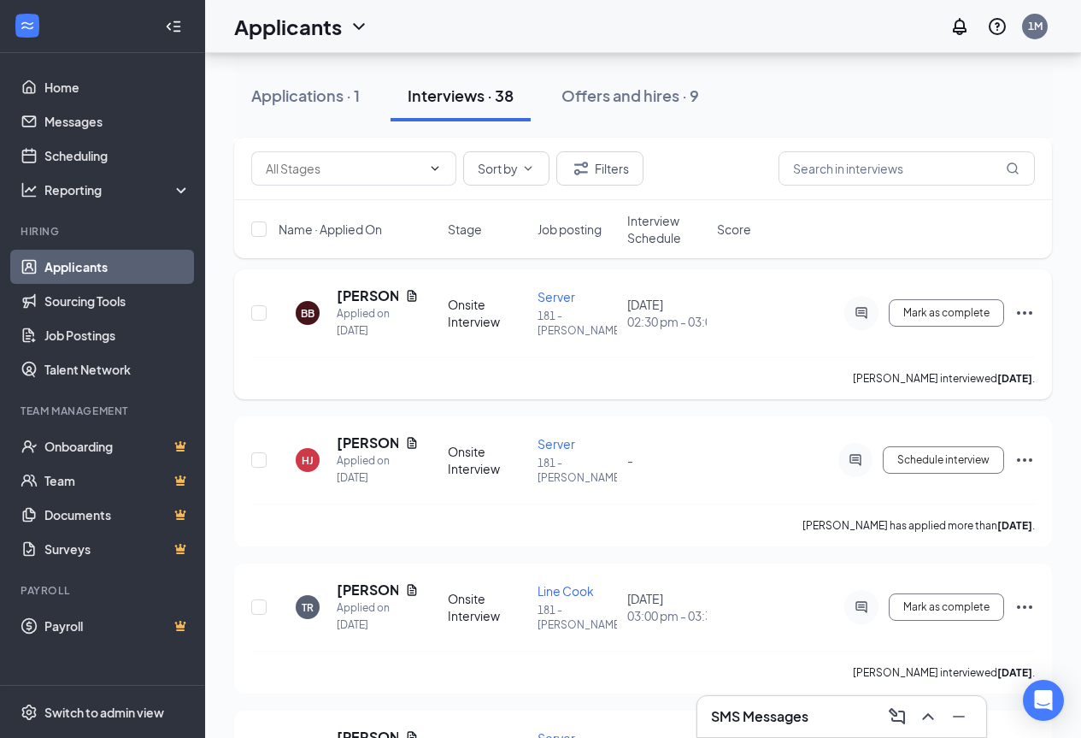
click at [1027, 314] on icon "Ellipses" at bounding box center [1025, 313] width 21 height 21
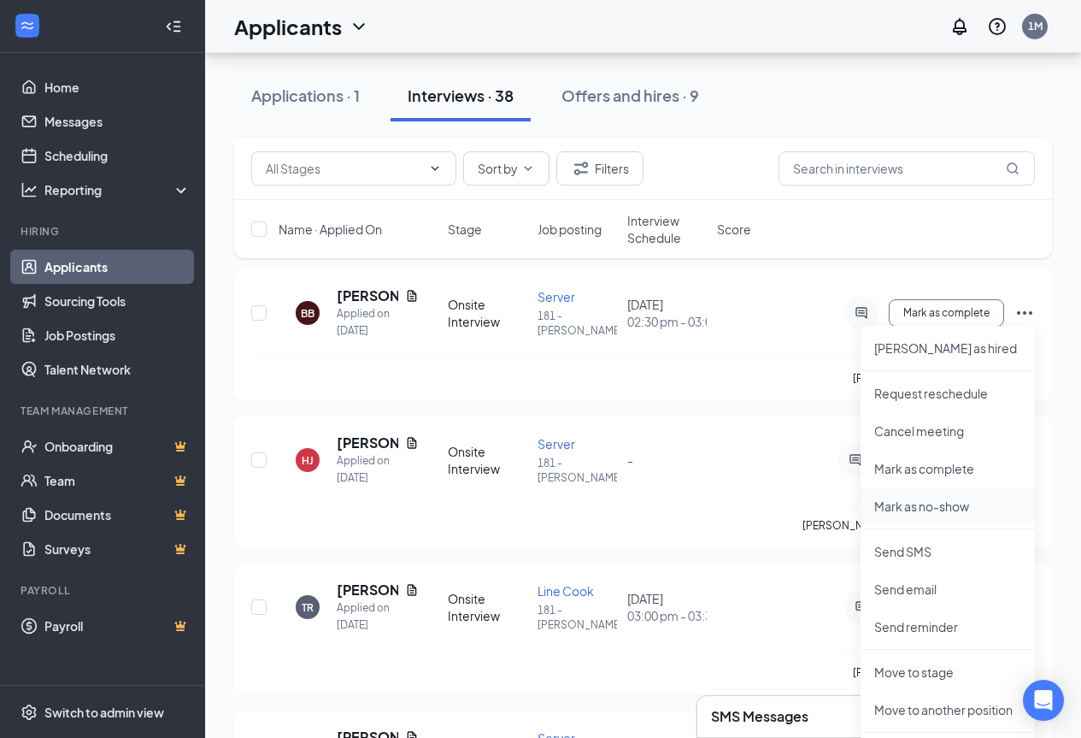
click at [901, 505] on p "Mark as no-show" at bounding box center [947, 505] width 147 height 17
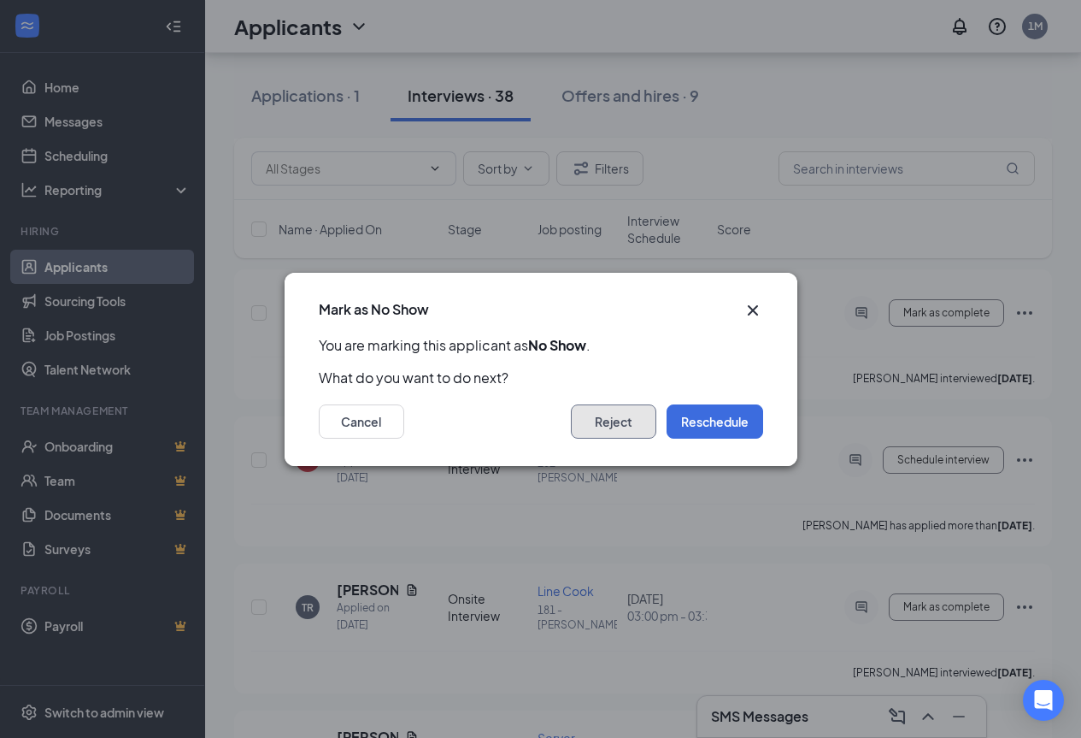
click at [589, 424] on button "Reject" at bounding box center [613, 421] width 85 height 34
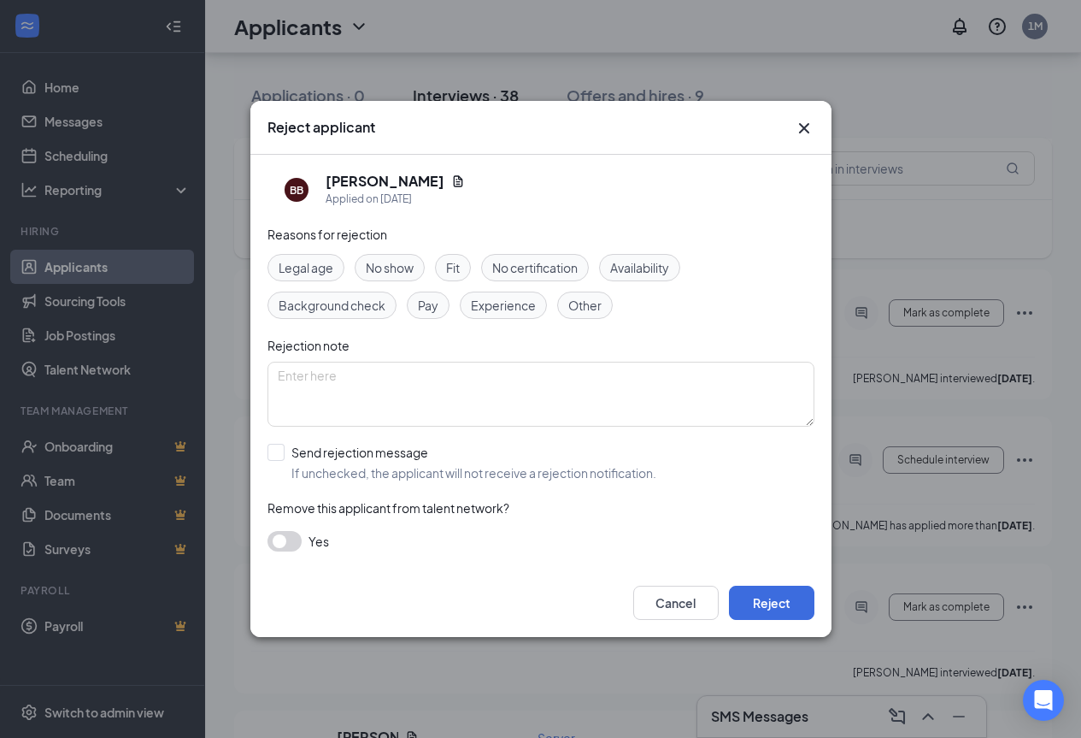
click at [386, 264] on span "No show" at bounding box center [390, 267] width 48 height 19
click at [768, 603] on button "Reject" at bounding box center [771, 603] width 85 height 34
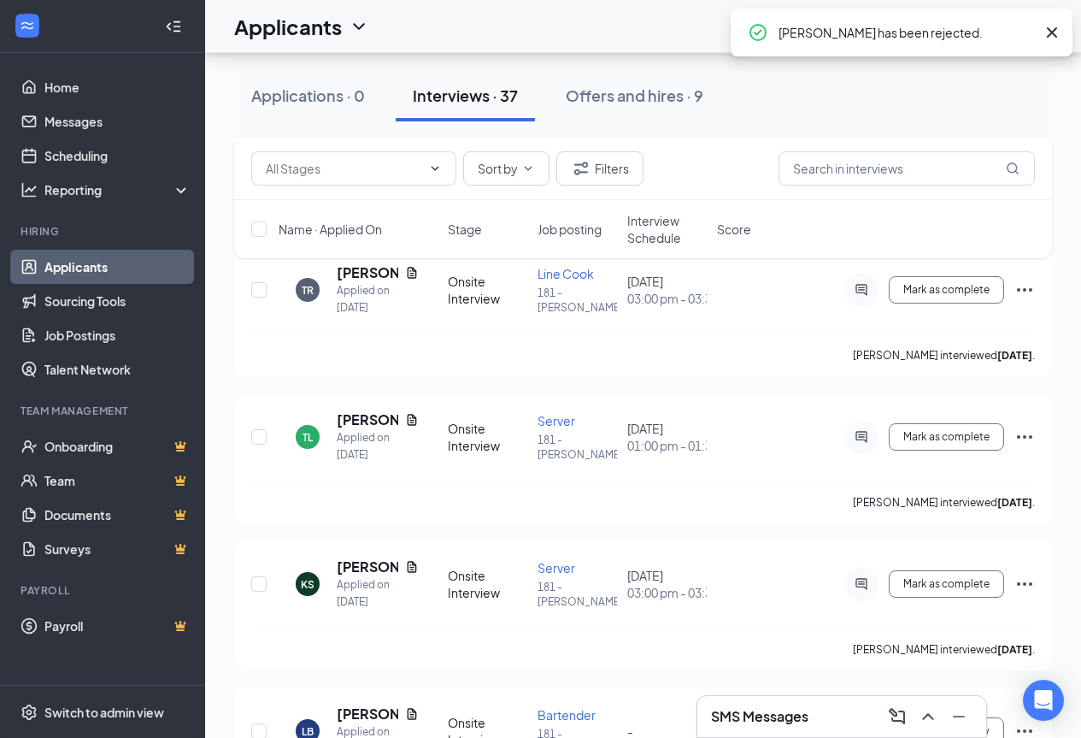
scroll to position [2308, 0]
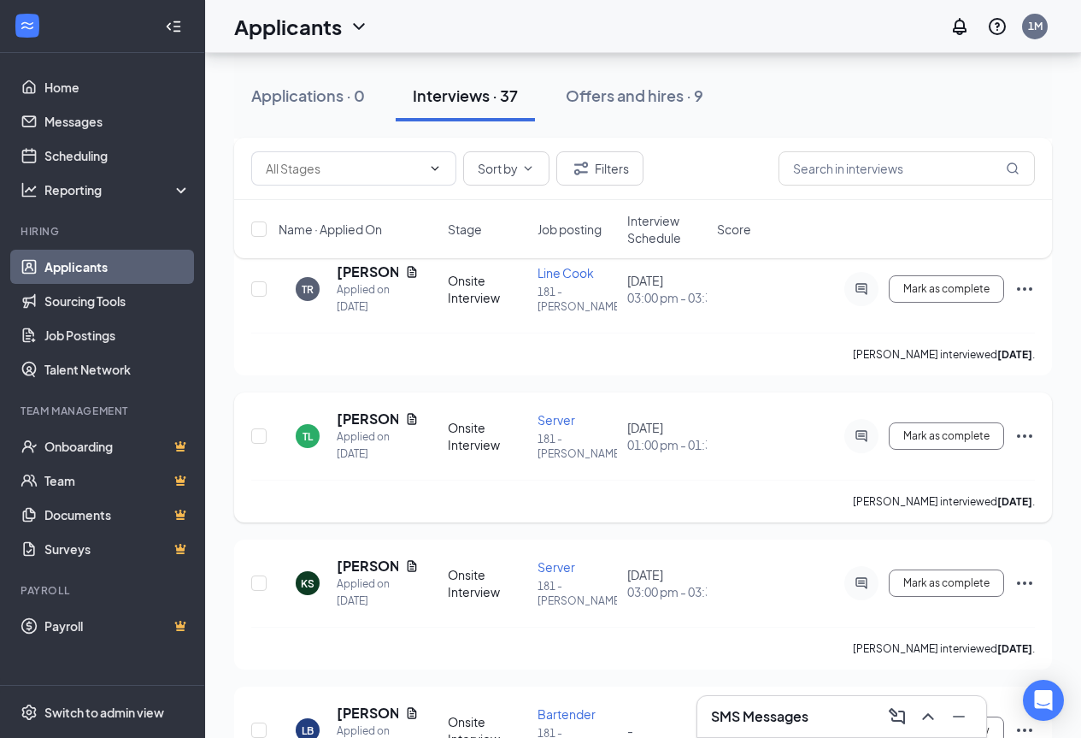
click at [1026, 427] on icon "Ellipses" at bounding box center [1025, 436] width 21 height 21
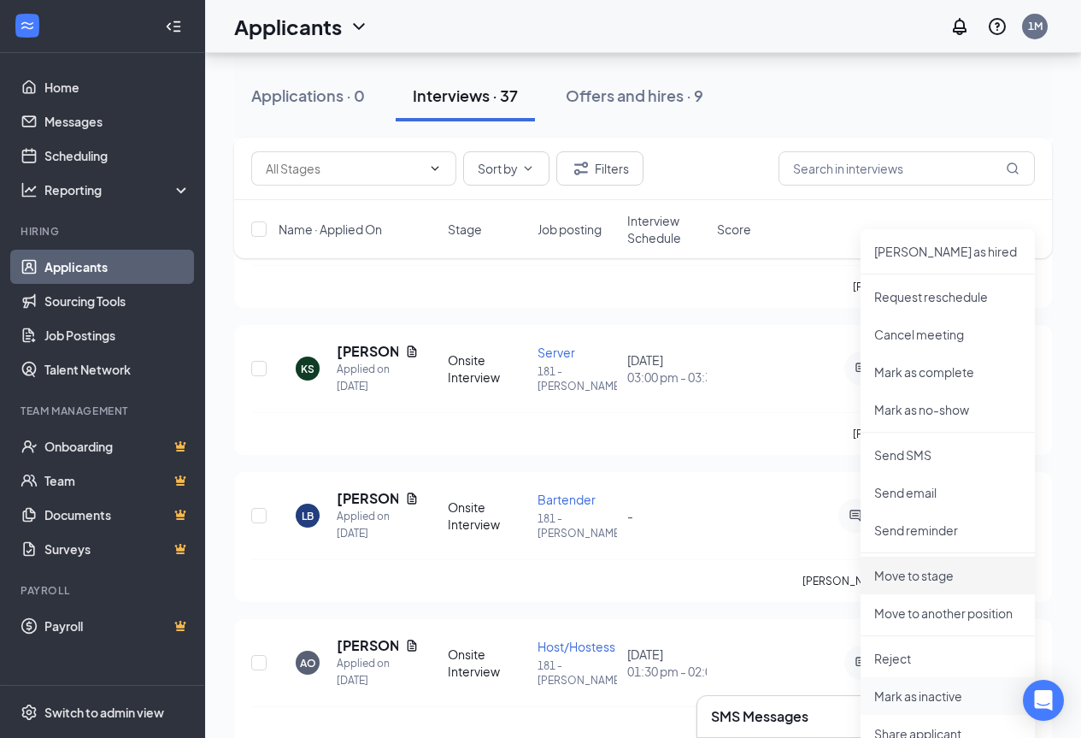
scroll to position [2564, 0]
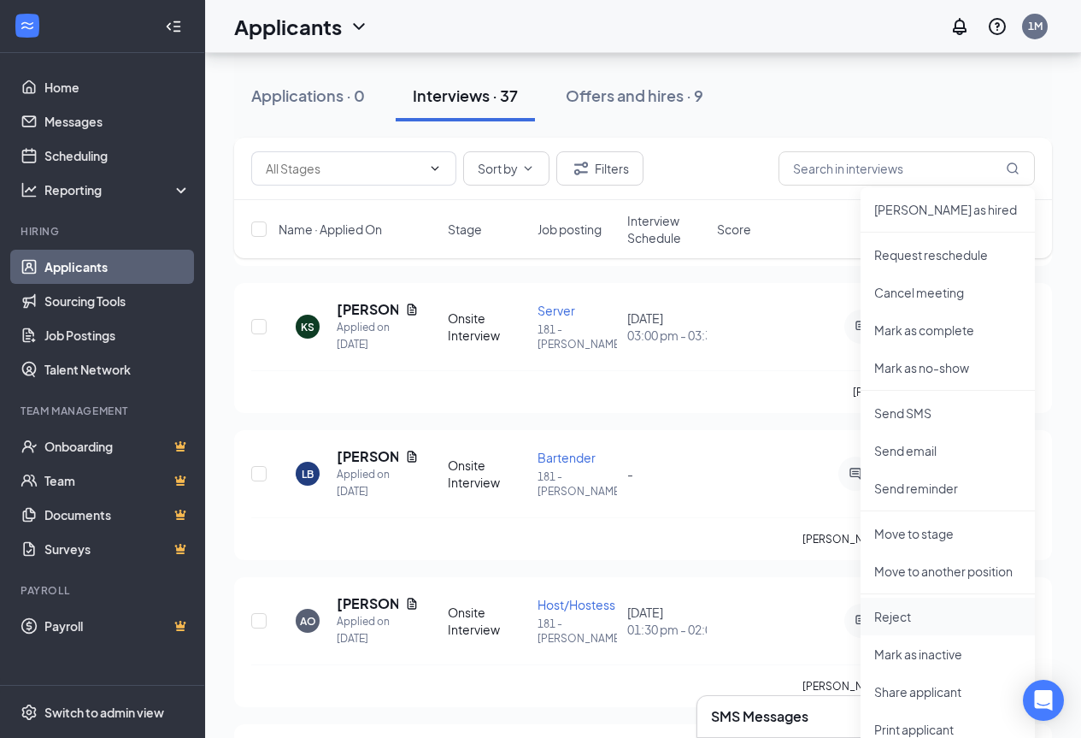
click at [890, 617] on p "Reject" at bounding box center [947, 616] width 147 height 17
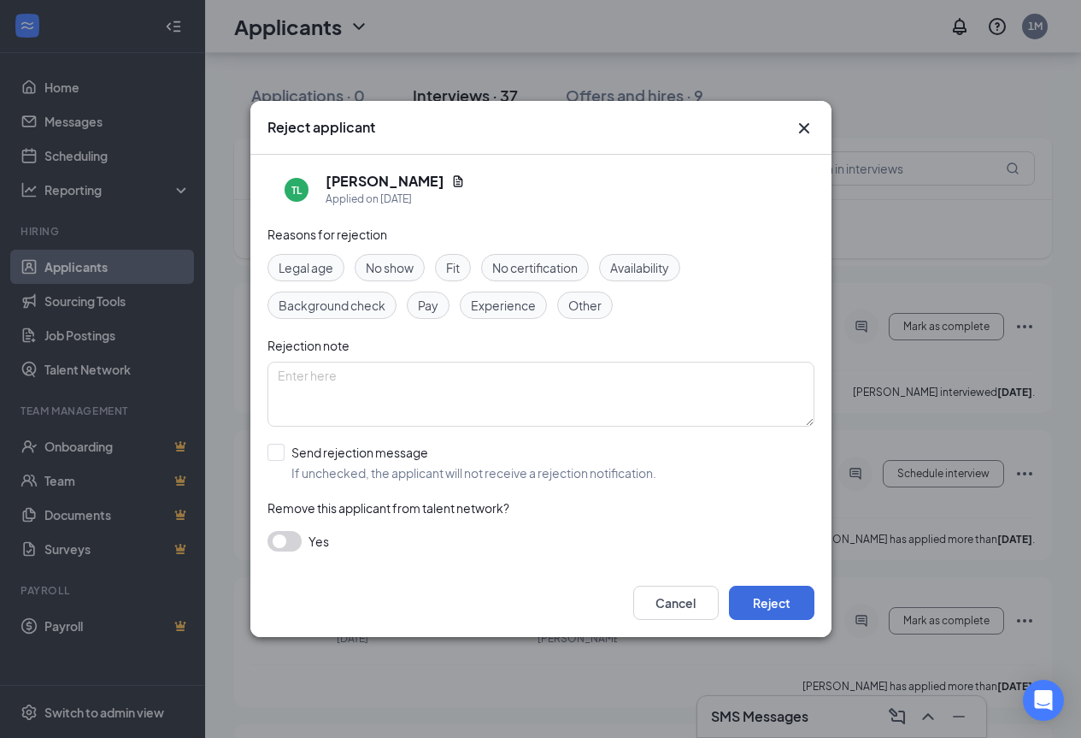
click at [388, 274] on span "No show" at bounding box center [390, 267] width 48 height 19
click at [767, 601] on button "Reject" at bounding box center [771, 603] width 85 height 34
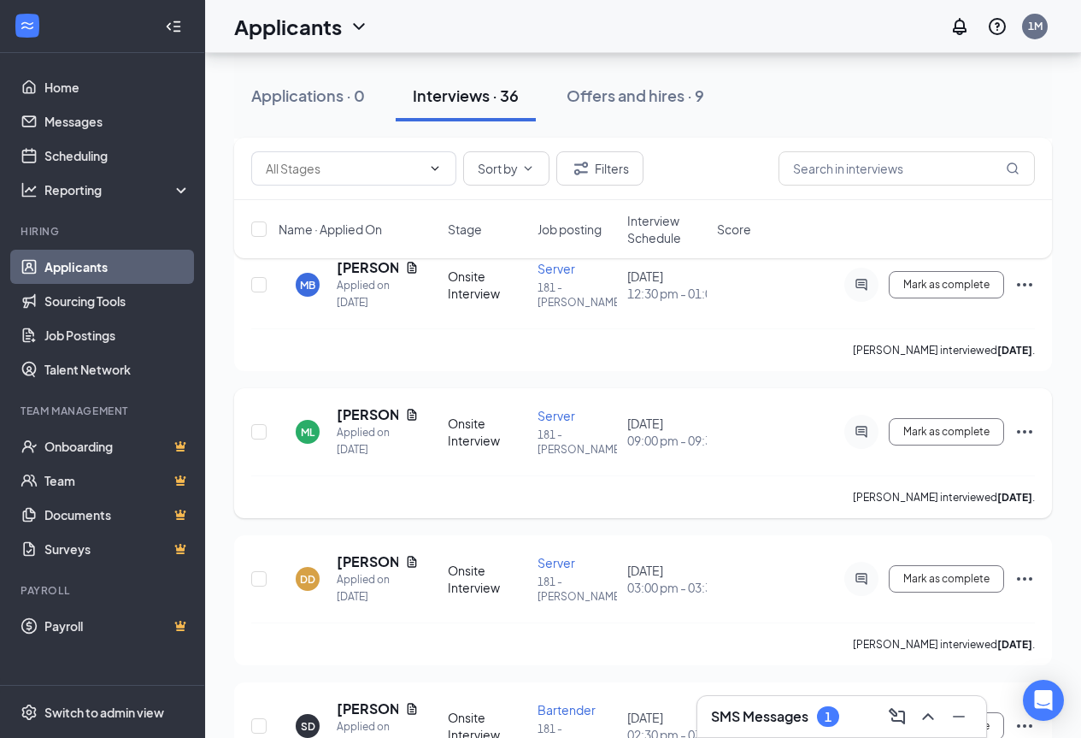
scroll to position [3334, 0]
